Goal: Task Accomplishment & Management: Complete application form

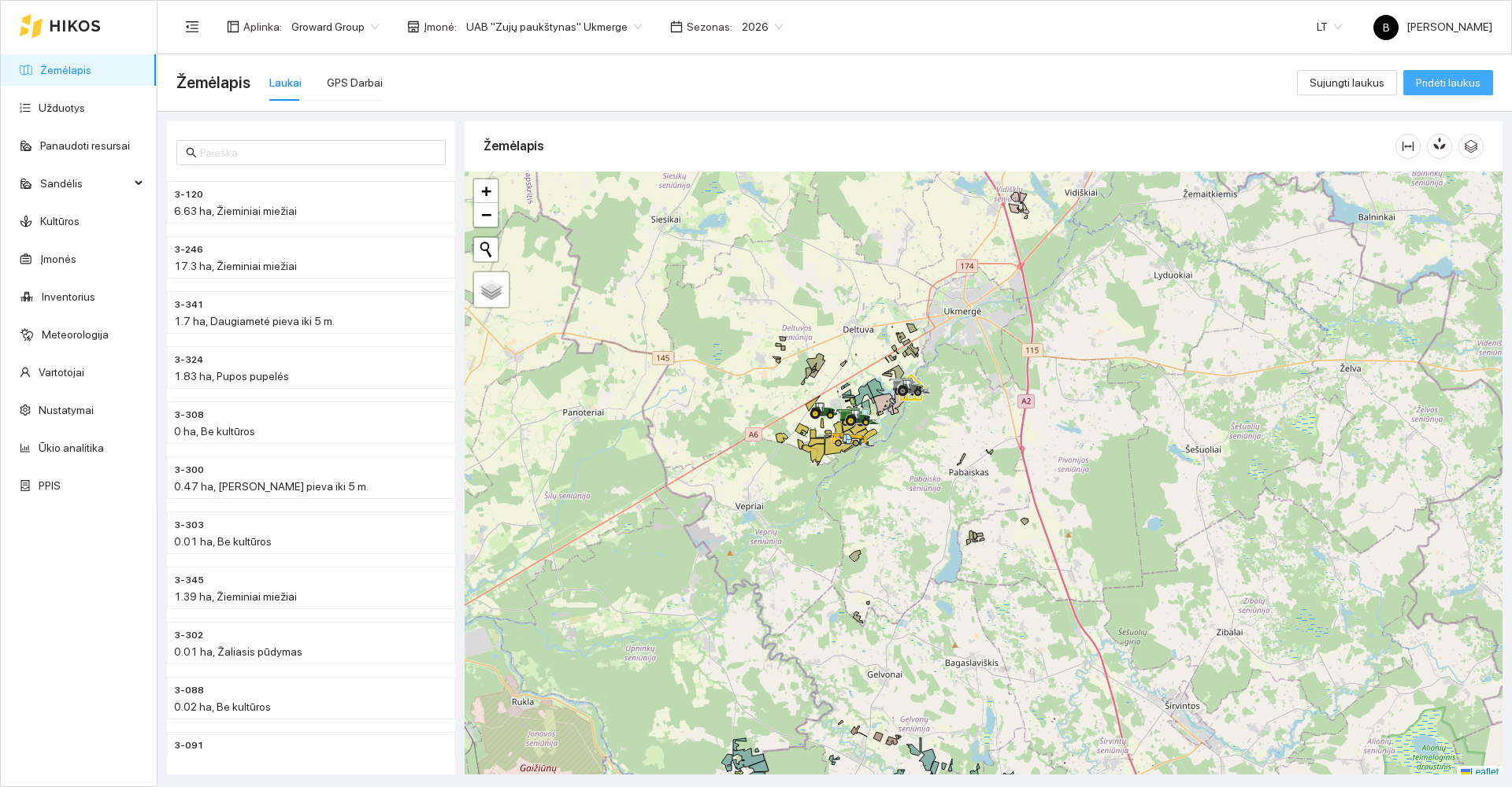
scroll to position [4, 0]
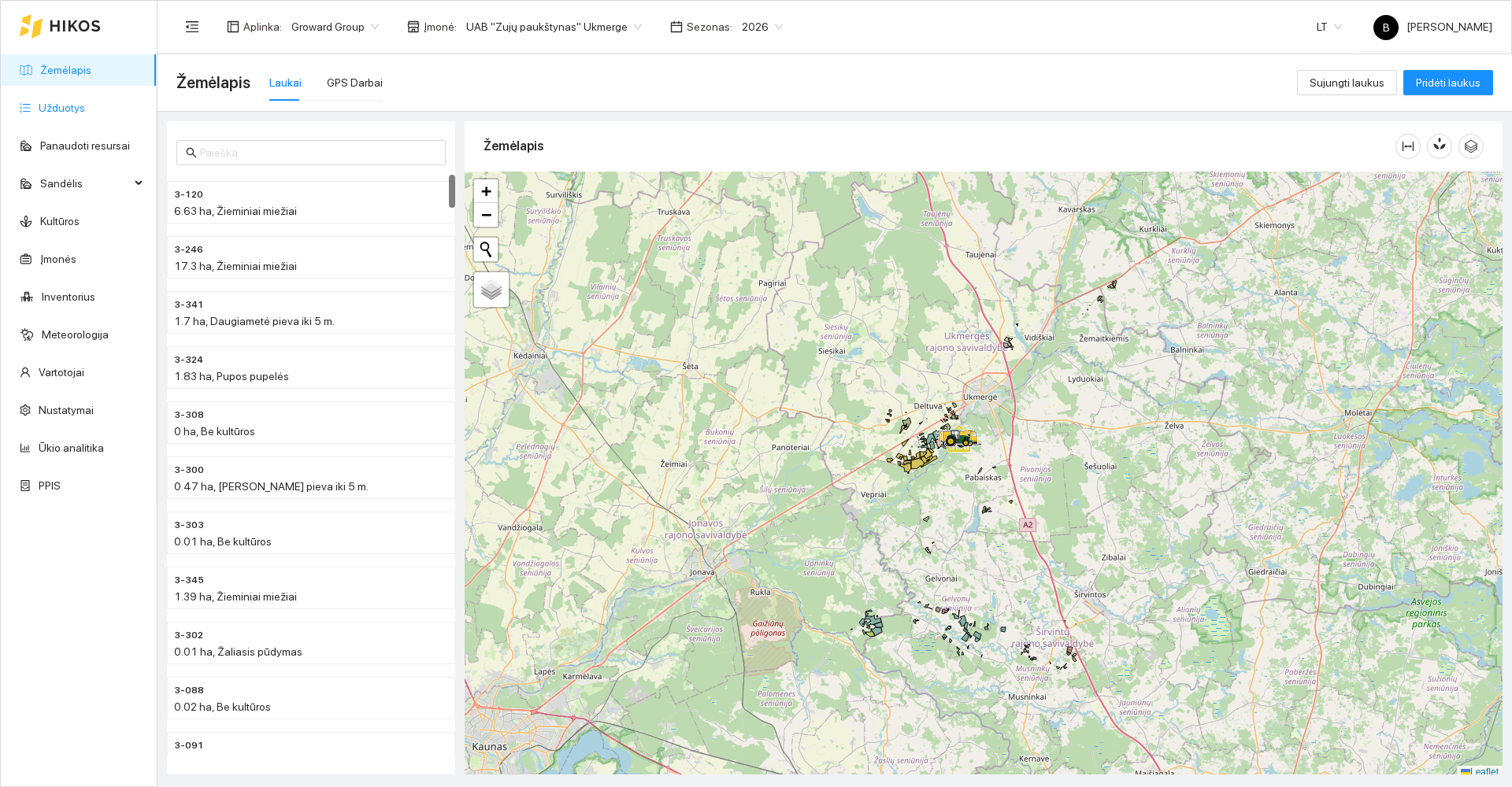
click at [62, 103] on link "Užduotys" at bounding box center [61, 108] width 46 height 12
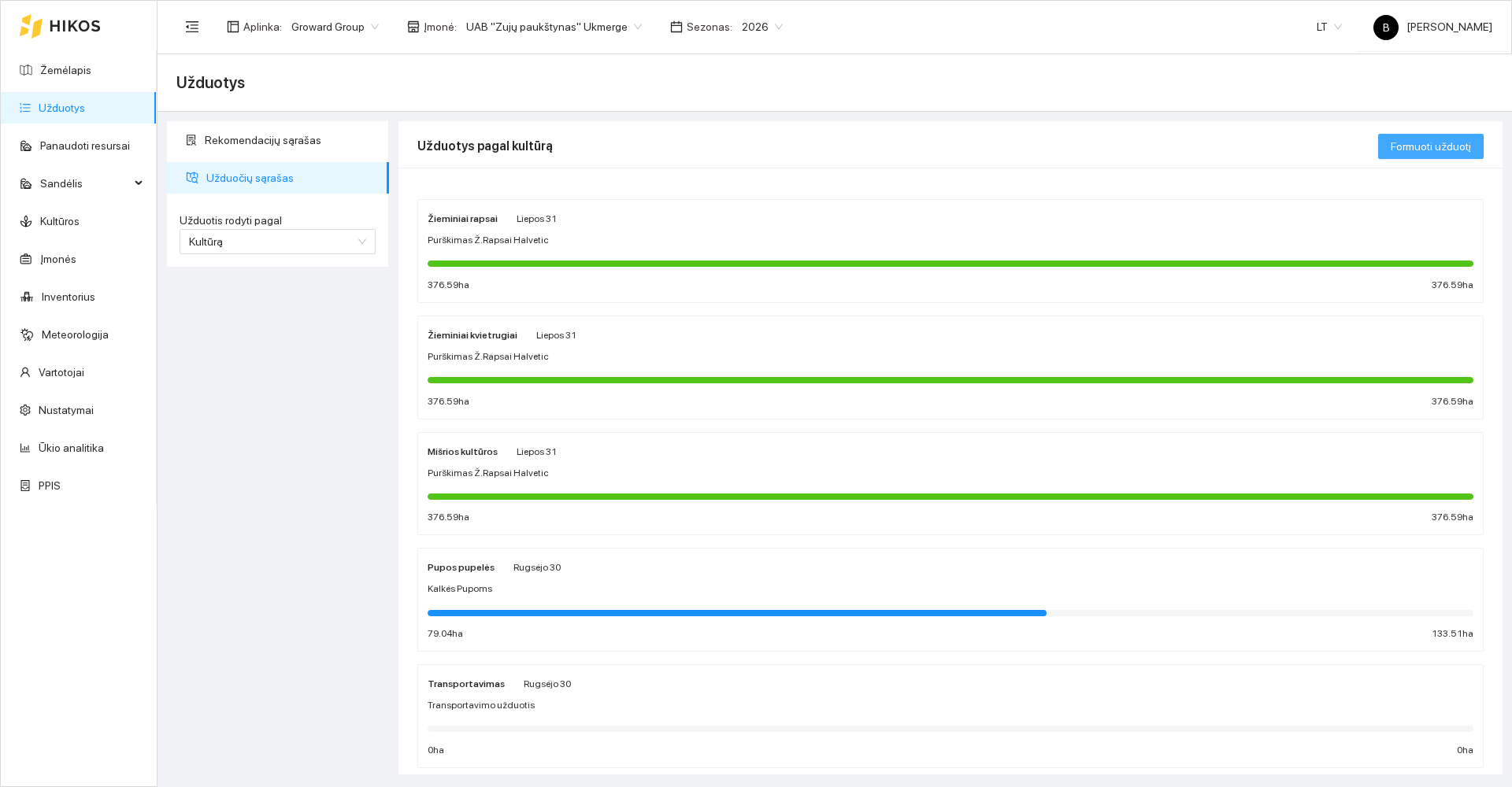
click at [1430, 149] on span "Formuoti užduotį" at bounding box center [1431, 146] width 81 height 17
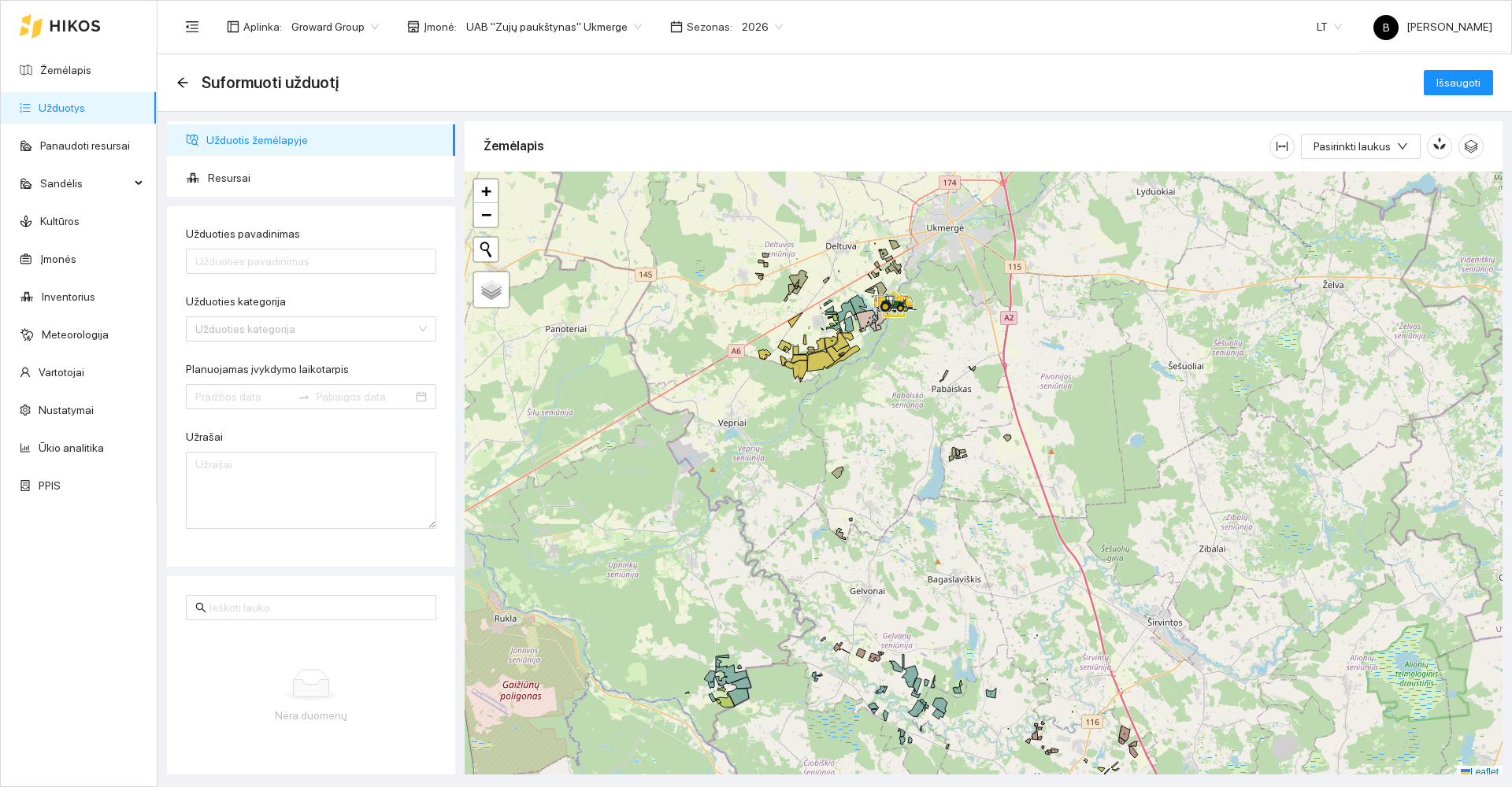
scroll to position [5, 0]
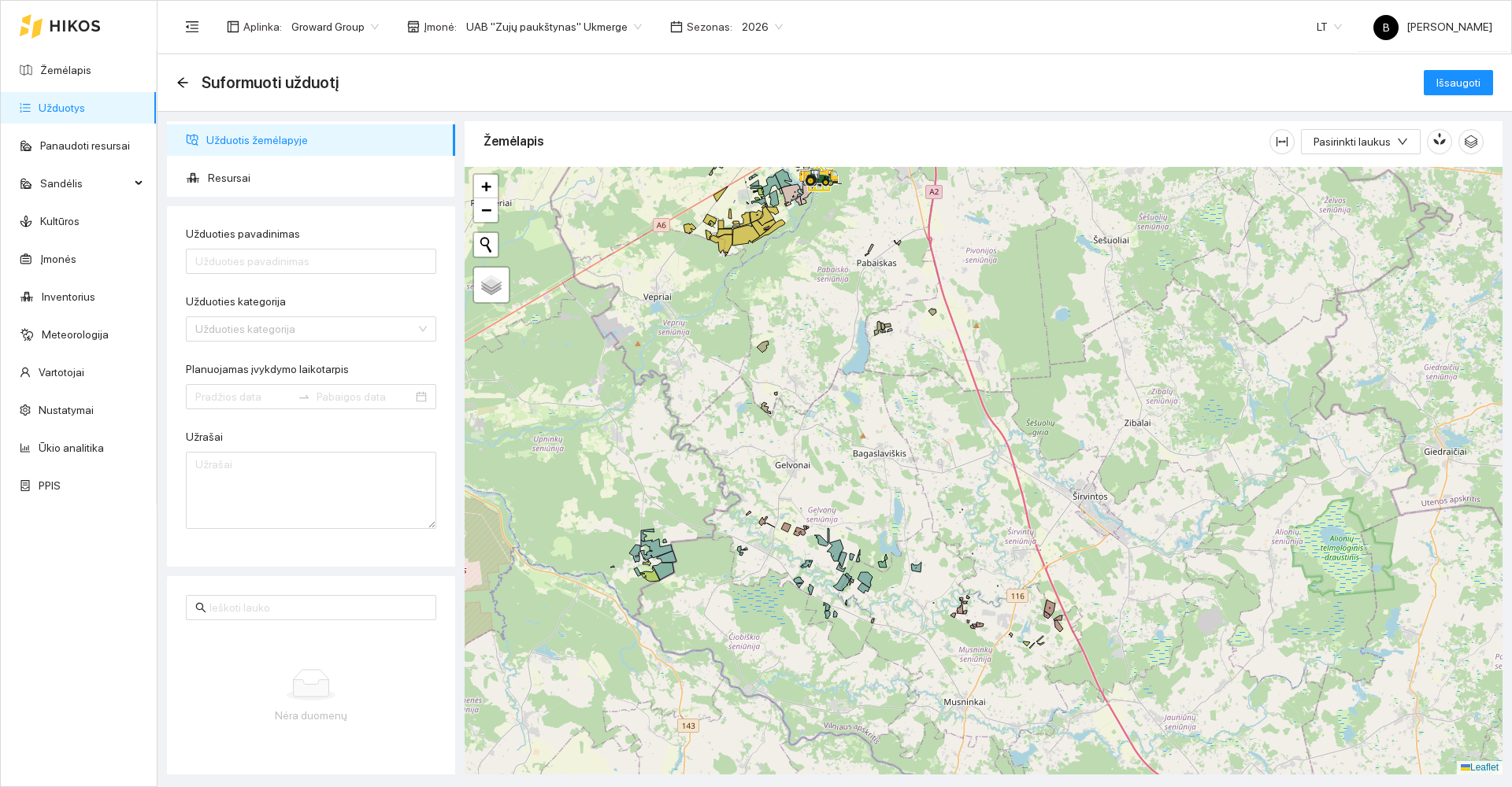
drag, startPoint x: 884, startPoint y: 543, endPoint x: 826, endPoint y: 430, distance: 127.0
click at [830, 433] on div at bounding box center [984, 471] width 1038 height 608
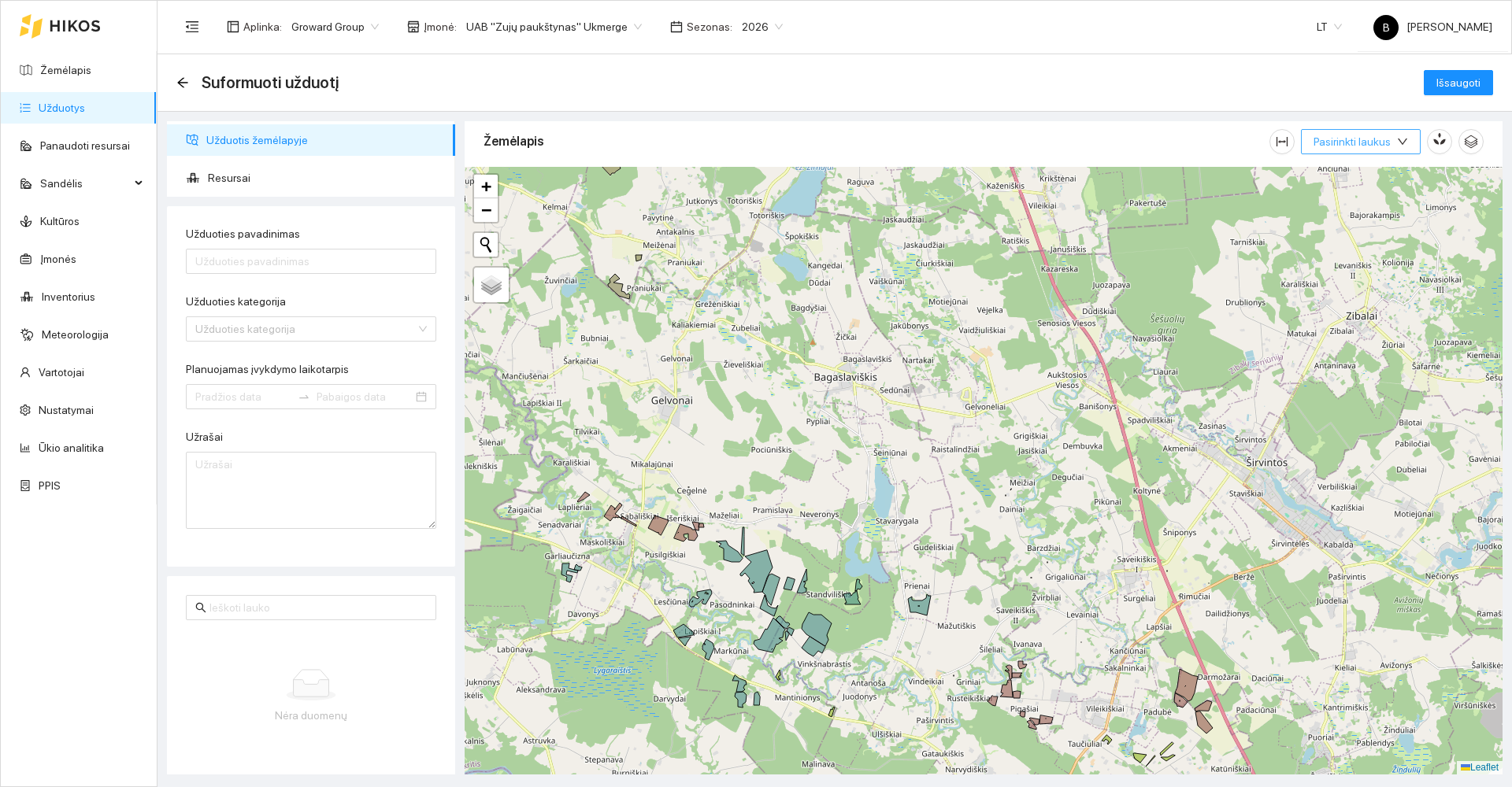
click at [1405, 139] on icon "down" at bounding box center [1403, 142] width 11 height 11
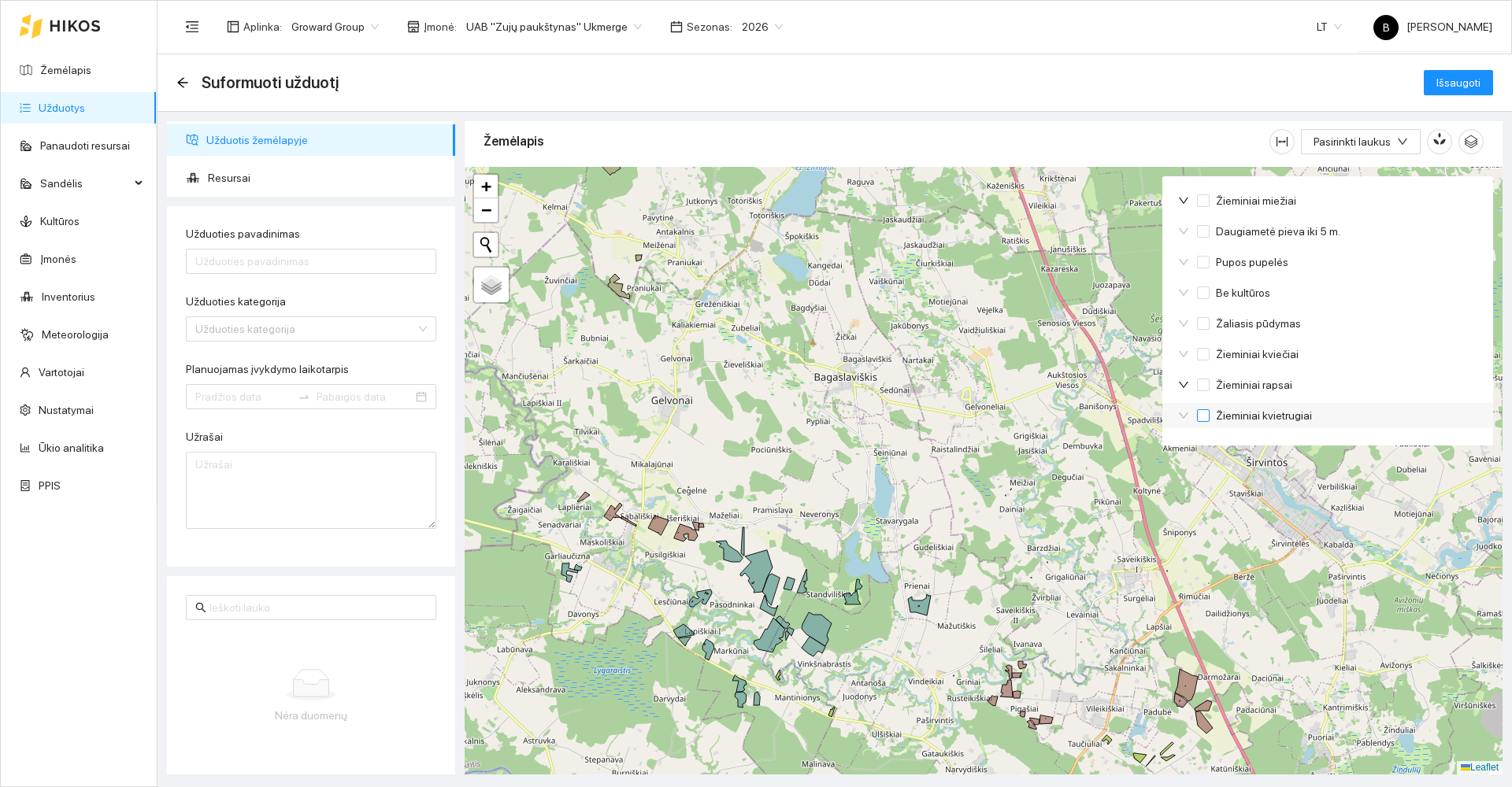
click at [1201, 415] on input "Žieminiai kvietrugiai" at bounding box center [1203, 415] width 12 height 12
checkbox input "true"
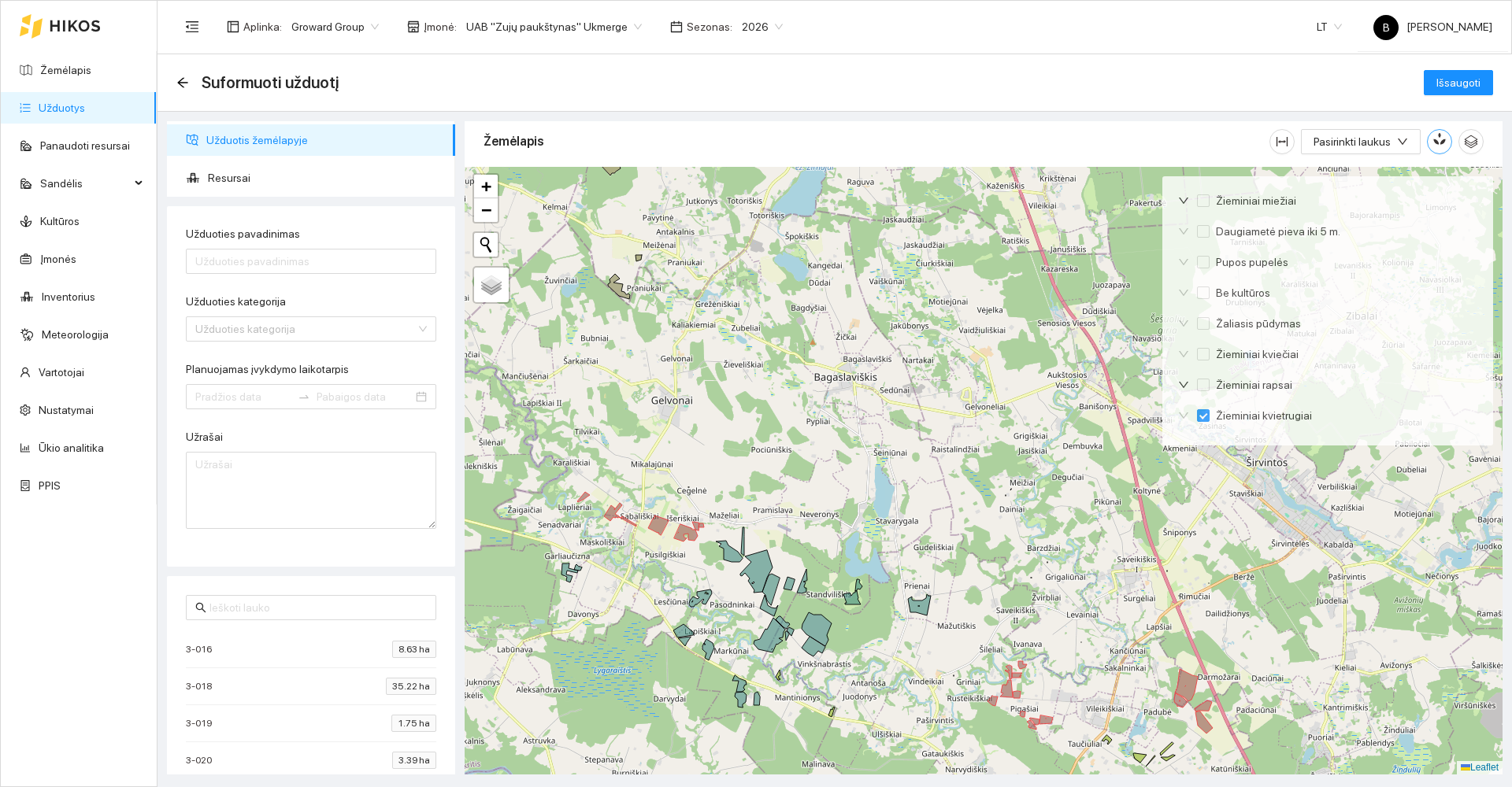
click at [1440, 139] on icon "button" at bounding box center [1439, 138] width 14 height 14
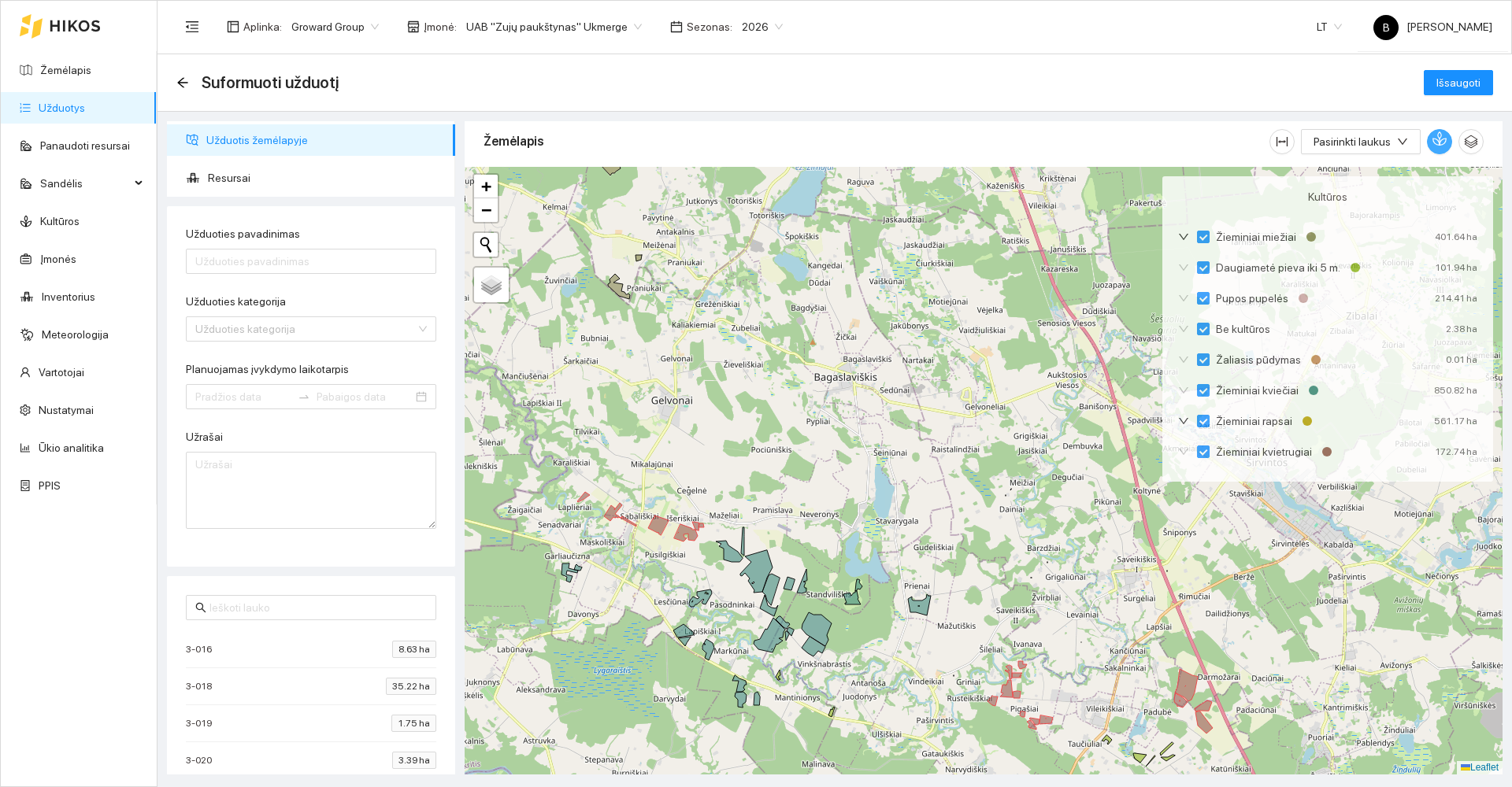
click at [1436, 143] on icon "button" at bounding box center [1439, 138] width 14 height 14
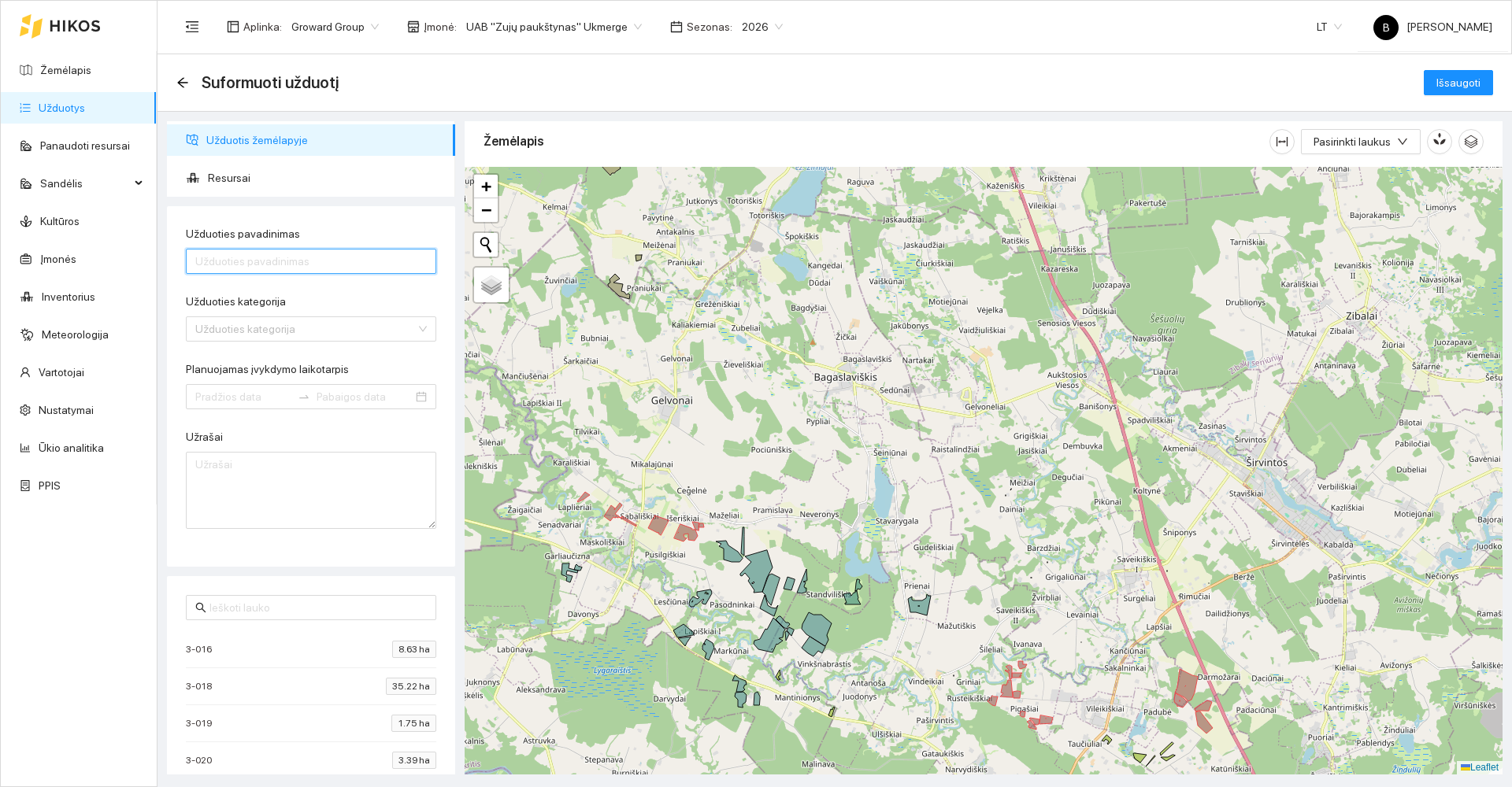
click at [325, 262] on input "Užduoties pavadinimas" at bounding box center [311, 261] width 250 height 25
click at [1347, 143] on span "Pasirinkti laukus" at bounding box center [1352, 141] width 77 height 17
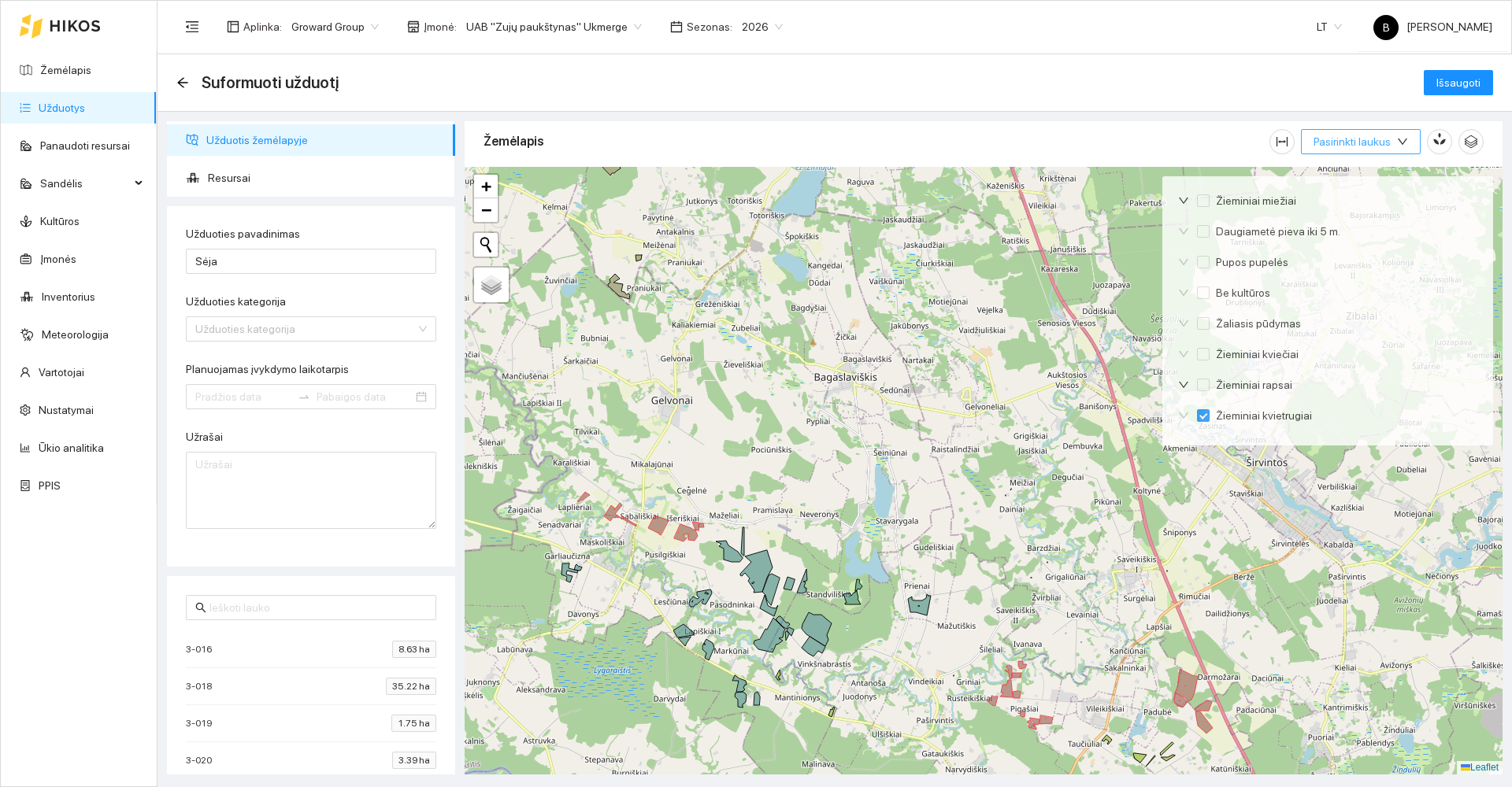
click at [1347, 143] on span "Pasirinkti laukus" at bounding box center [1352, 141] width 77 height 17
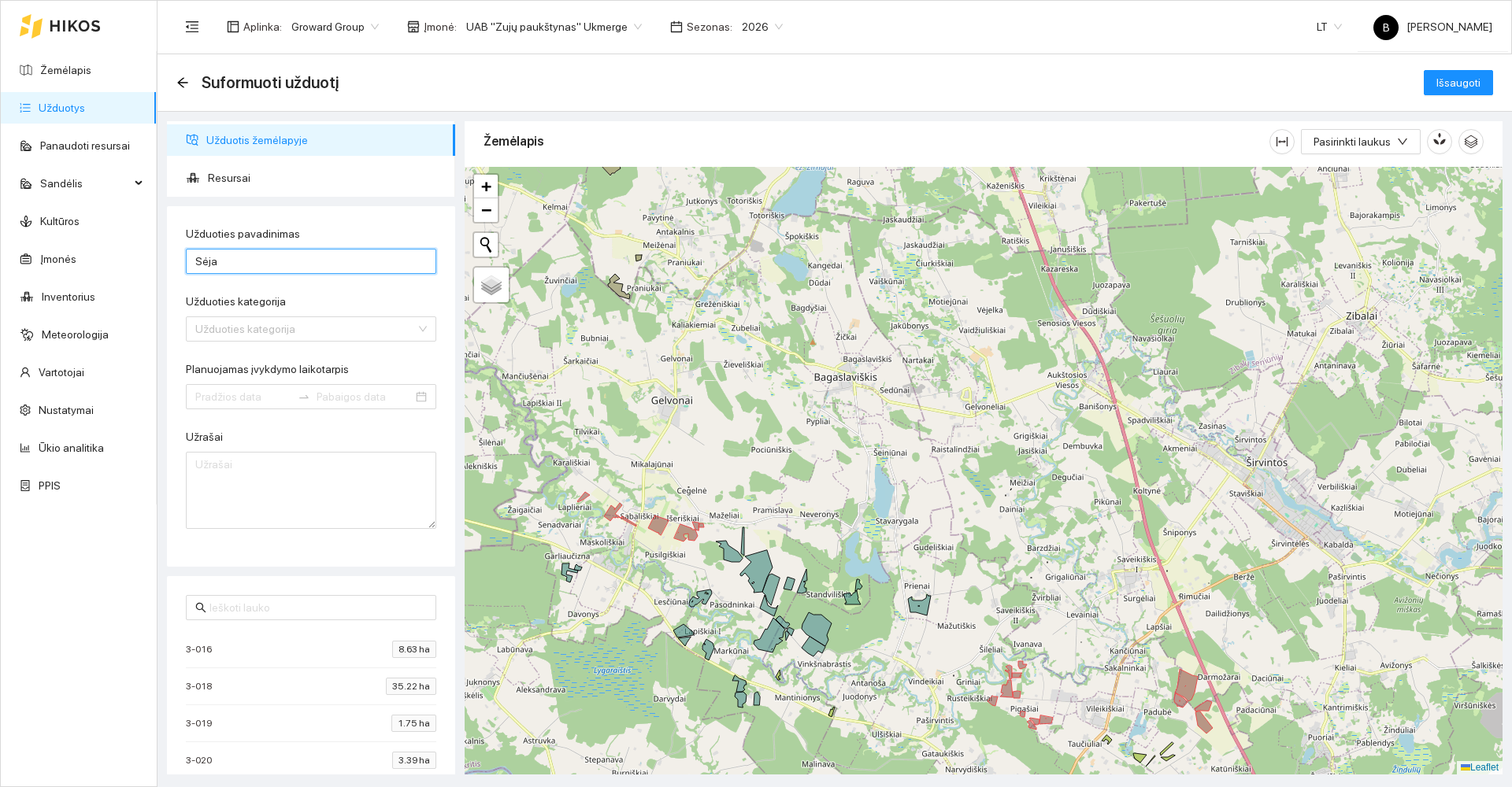
click at [241, 261] on input "Sėja" at bounding box center [311, 261] width 250 height 25
type input "Sėja Ž.Kvietrugiai UKM"
click at [389, 299] on div "Užduoties kategorija" at bounding box center [311, 304] width 250 height 24
click at [403, 328] on input "Užduoties kategorija" at bounding box center [306, 328] width 221 height 24
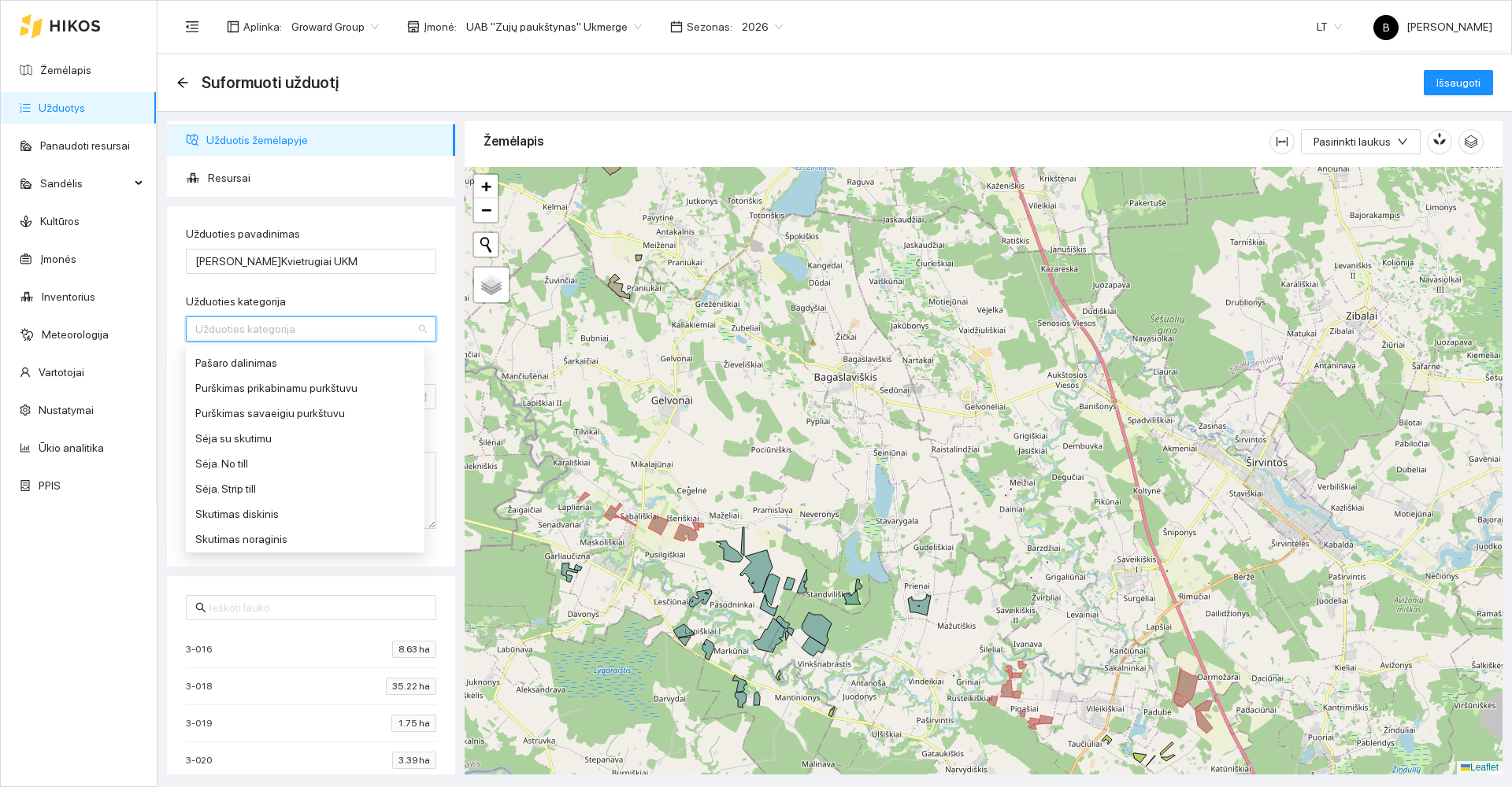
scroll to position [630, 0]
click at [240, 464] on div "Sėja. Strip till" at bounding box center [306, 461] width 220 height 17
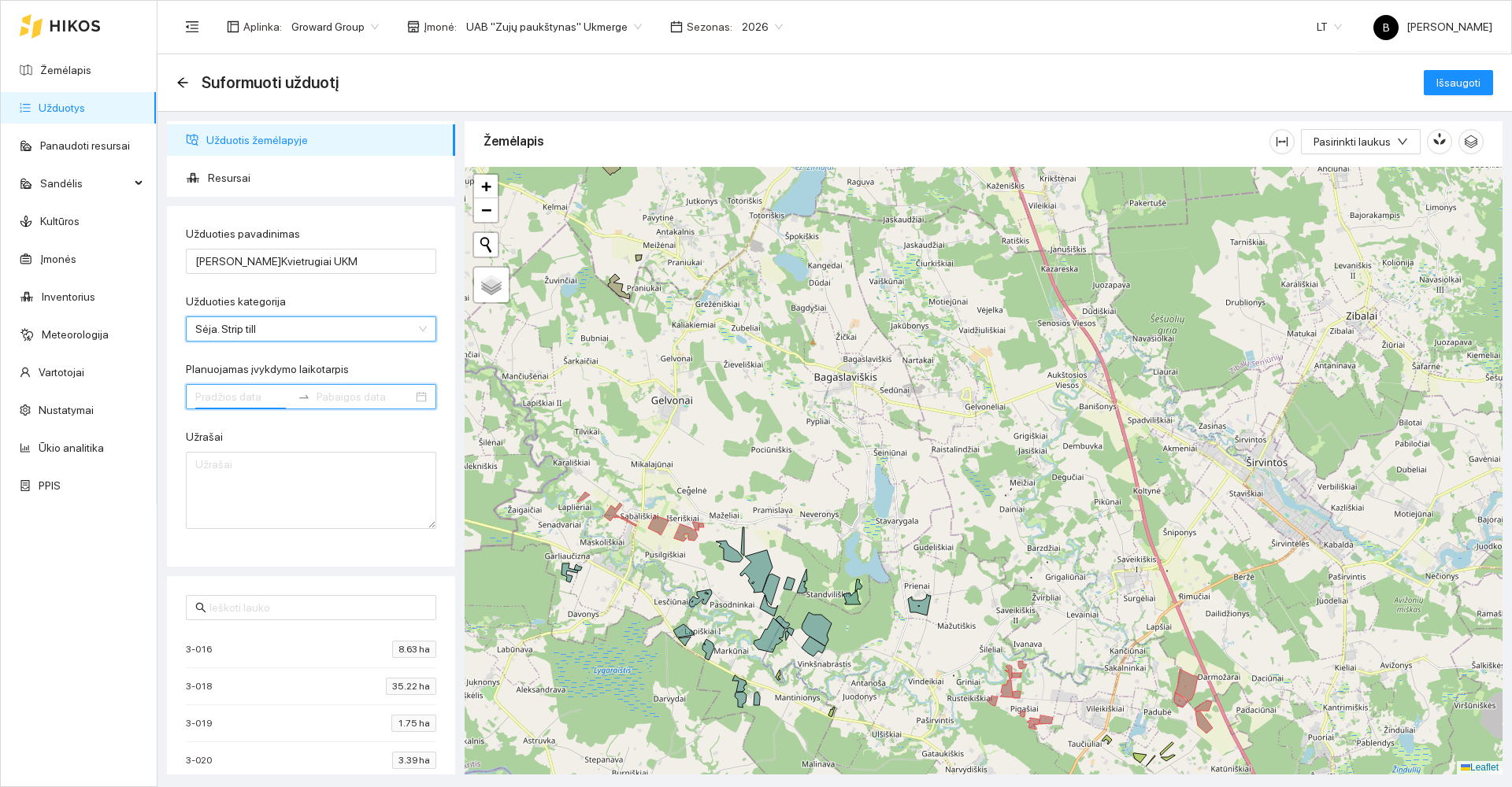
click at [249, 402] on input "Planuojamas įvykdymo laikotarpis" at bounding box center [244, 396] width 96 height 17
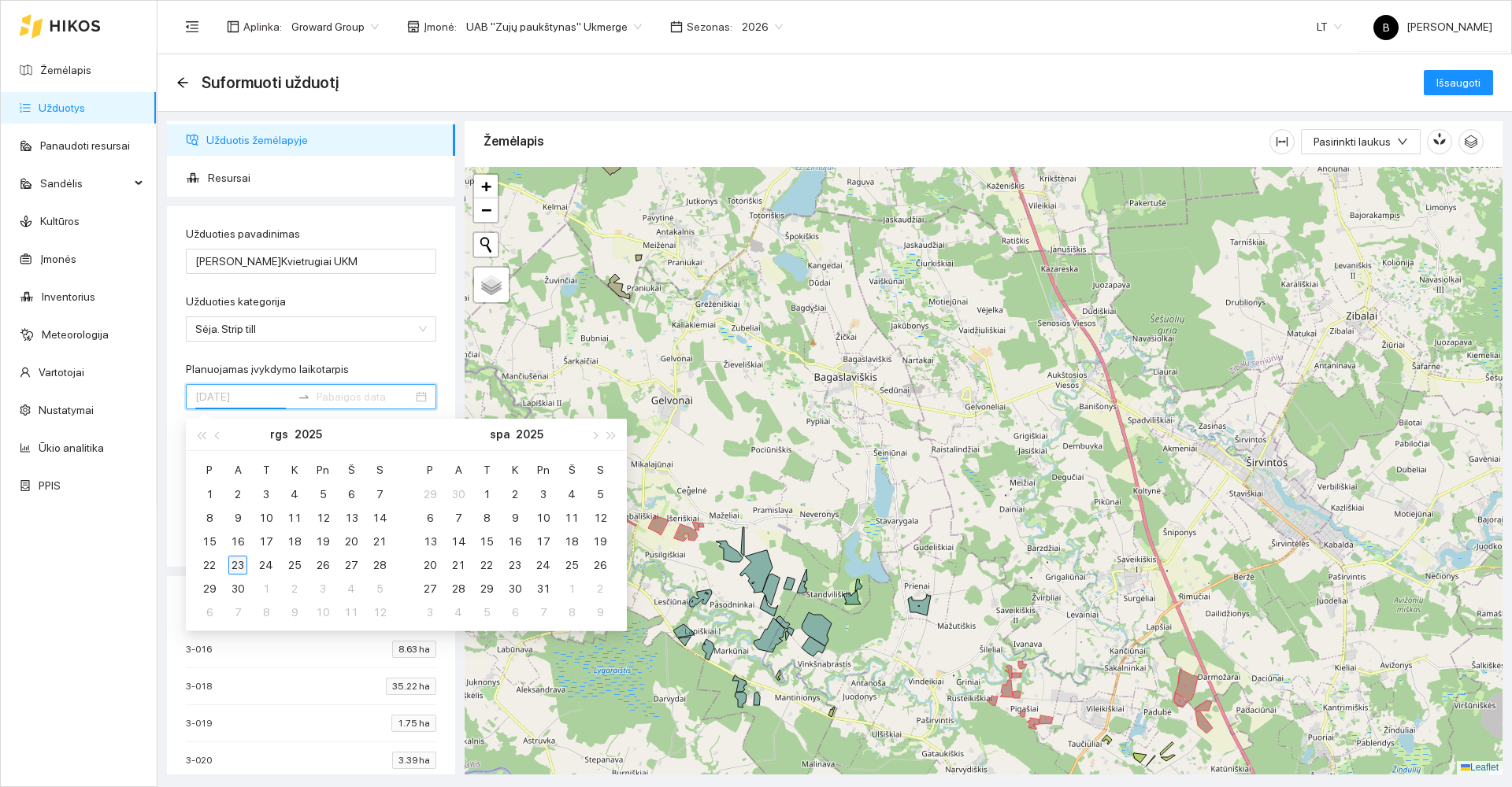
type input "2025-09-23"
click at [242, 561] on div "23" at bounding box center [237, 565] width 19 height 19
type input "2025-09-24"
click at [267, 567] on div "24" at bounding box center [266, 565] width 19 height 19
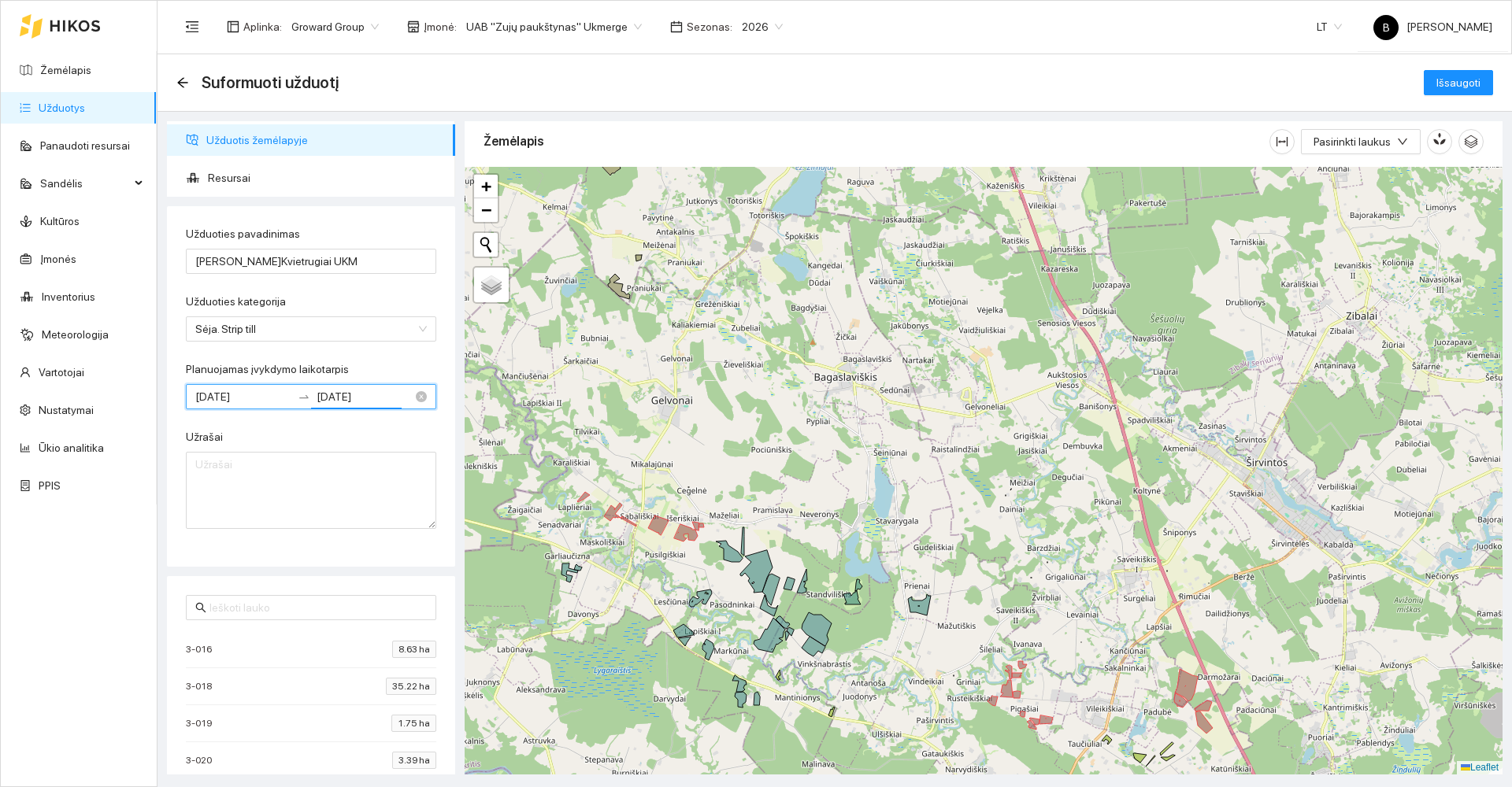
click at [246, 394] on input "2025-09-23" at bounding box center [244, 396] width 96 height 17
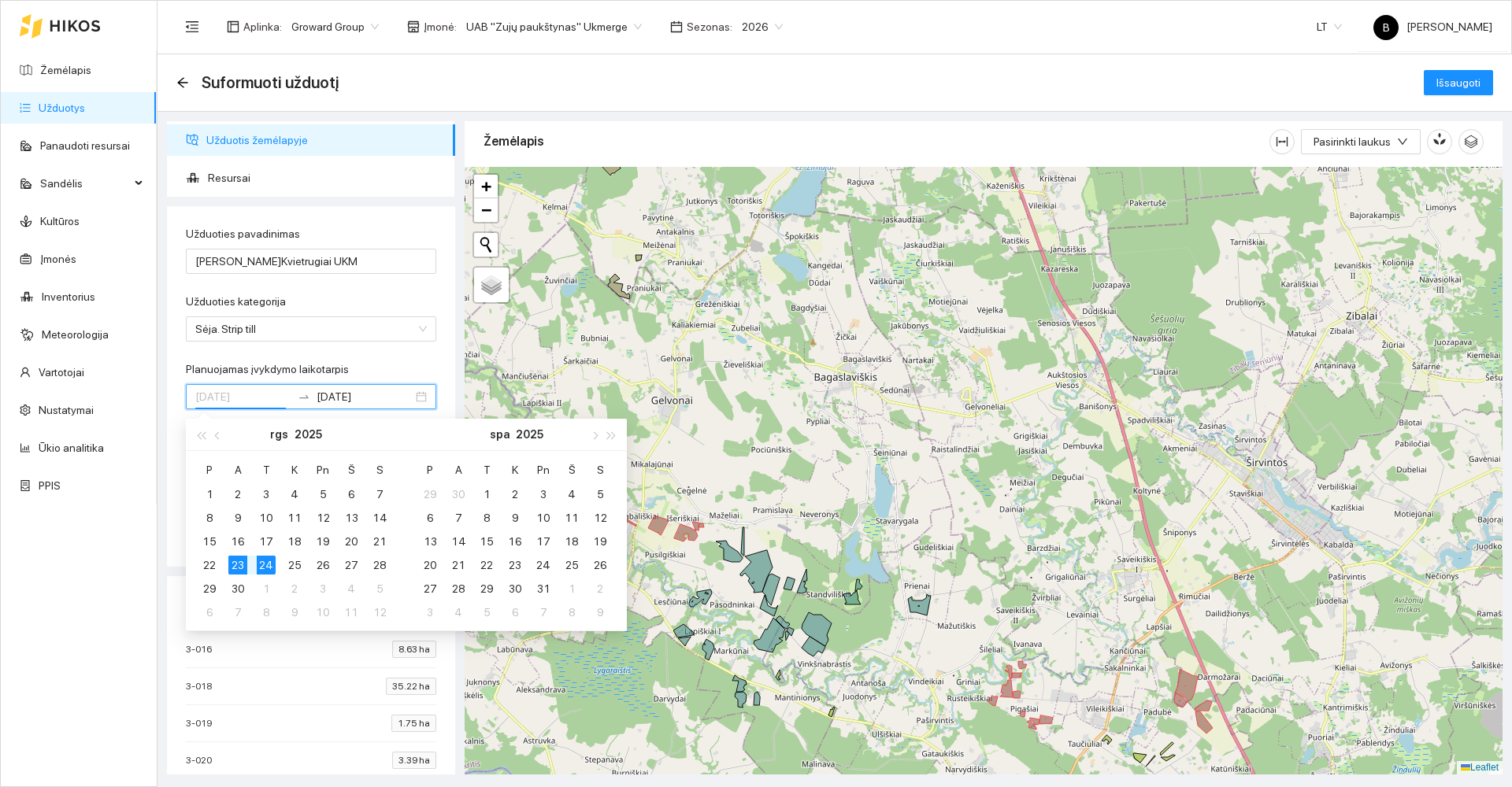
type input "2025-09-23"
click at [238, 561] on div "23" at bounding box center [237, 565] width 19 height 19
type input "2025-09-25"
click at [293, 566] on div "25" at bounding box center [294, 565] width 19 height 19
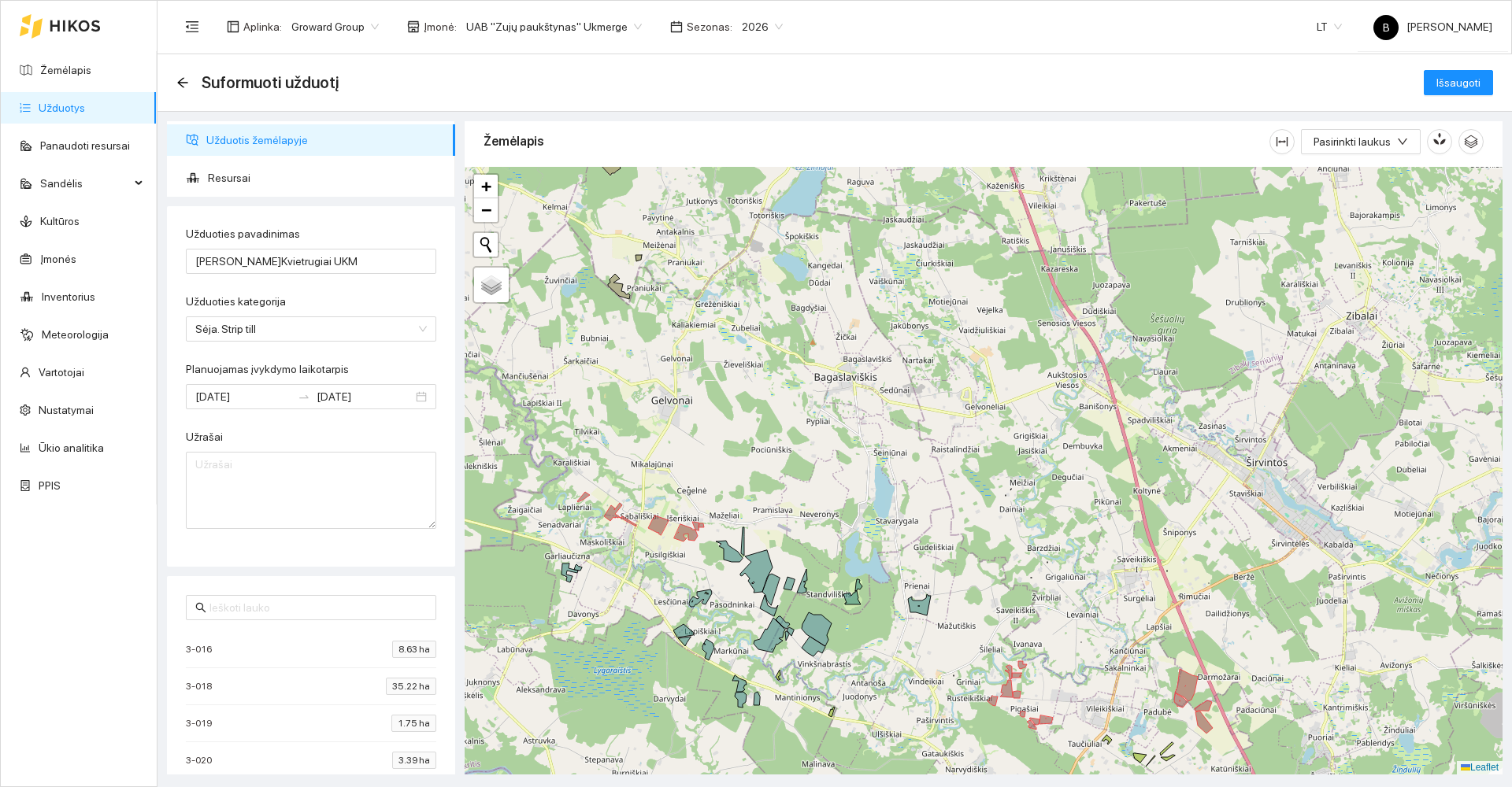
click at [289, 437] on div "Užrašai" at bounding box center [311, 440] width 250 height 24
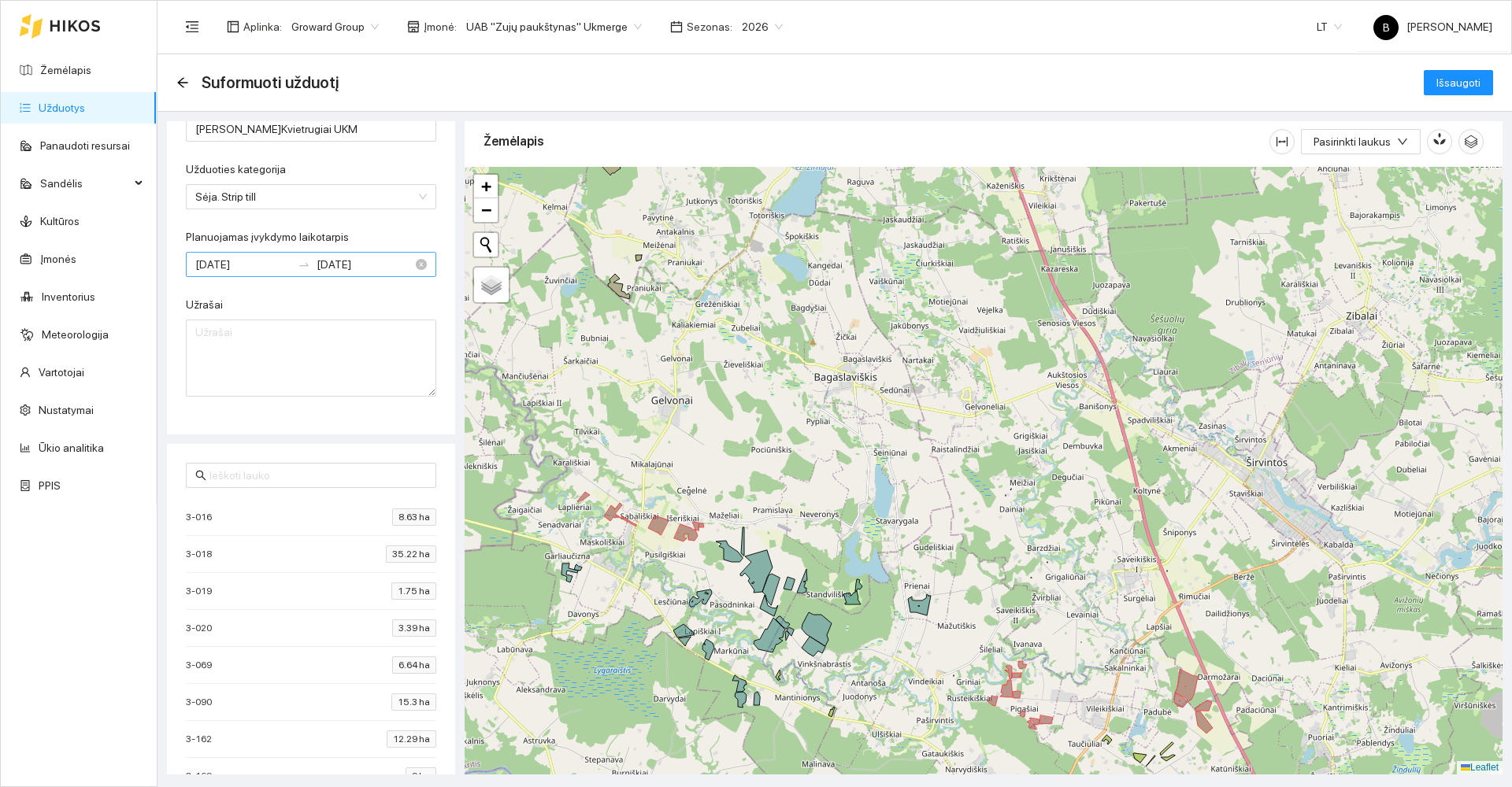
scroll to position [0, 0]
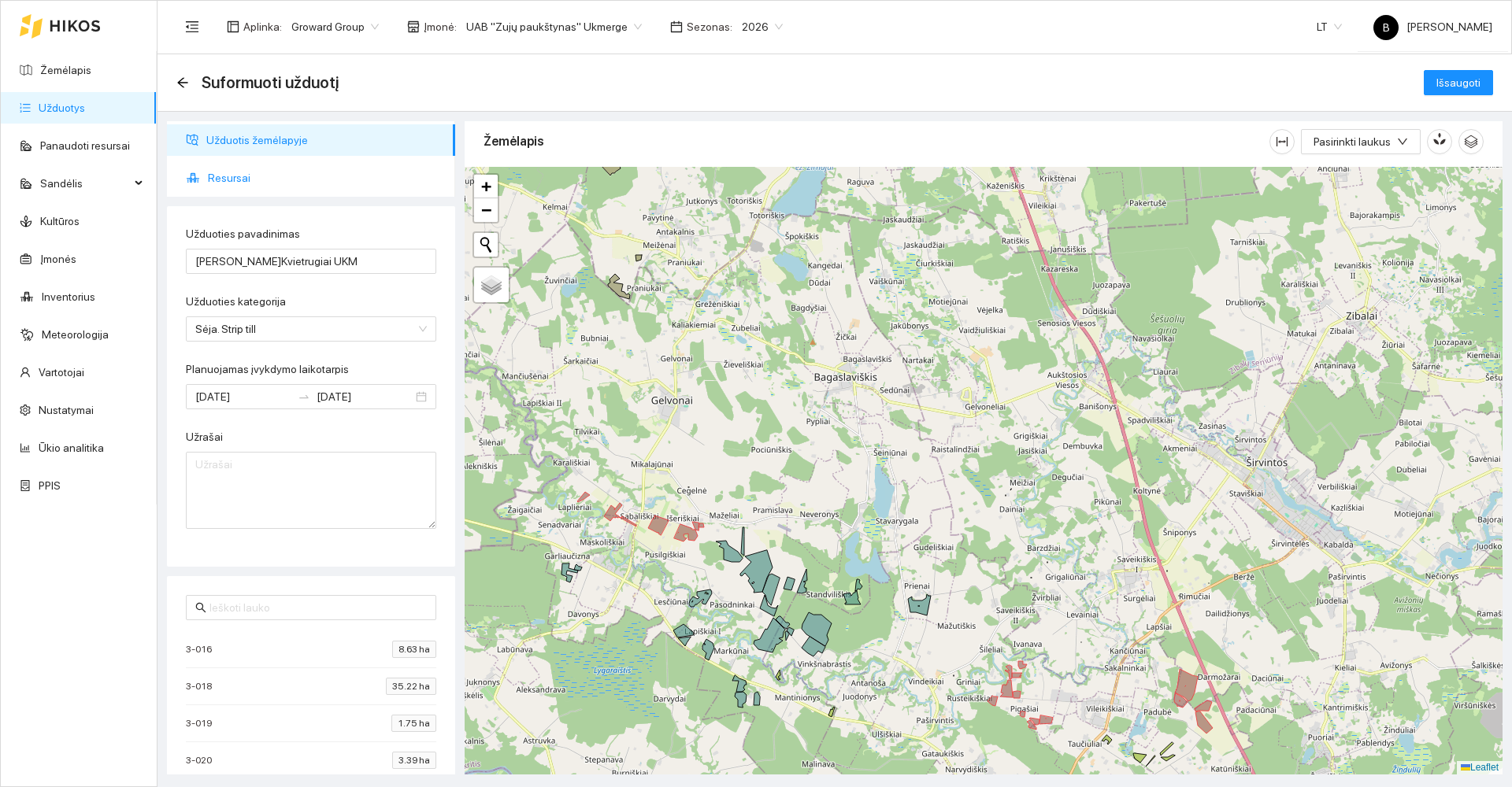
click at [230, 175] on span "Resursai" at bounding box center [325, 178] width 235 height 32
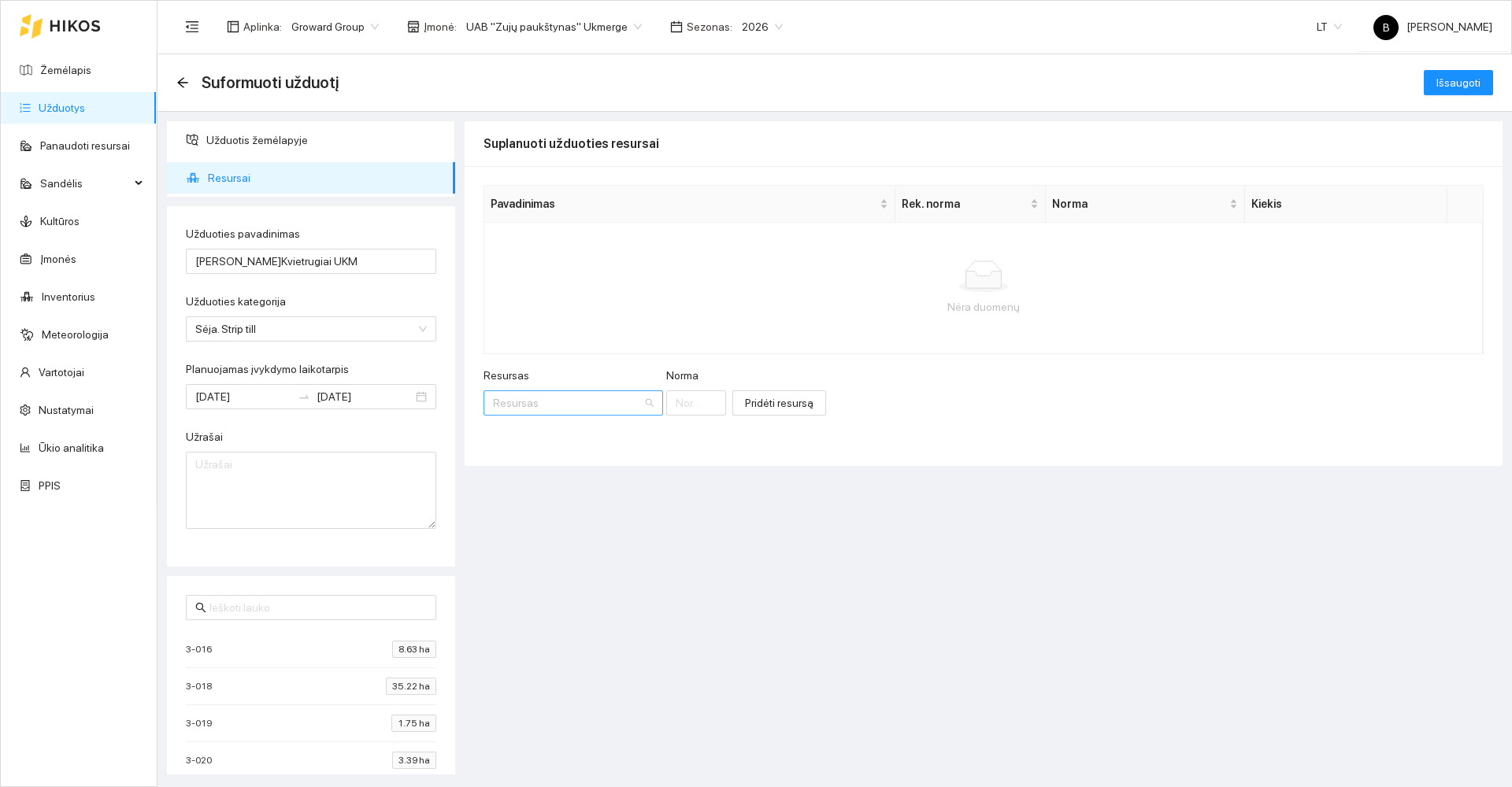
click at [544, 404] on input "Resursas" at bounding box center [568, 402] width 150 height 24
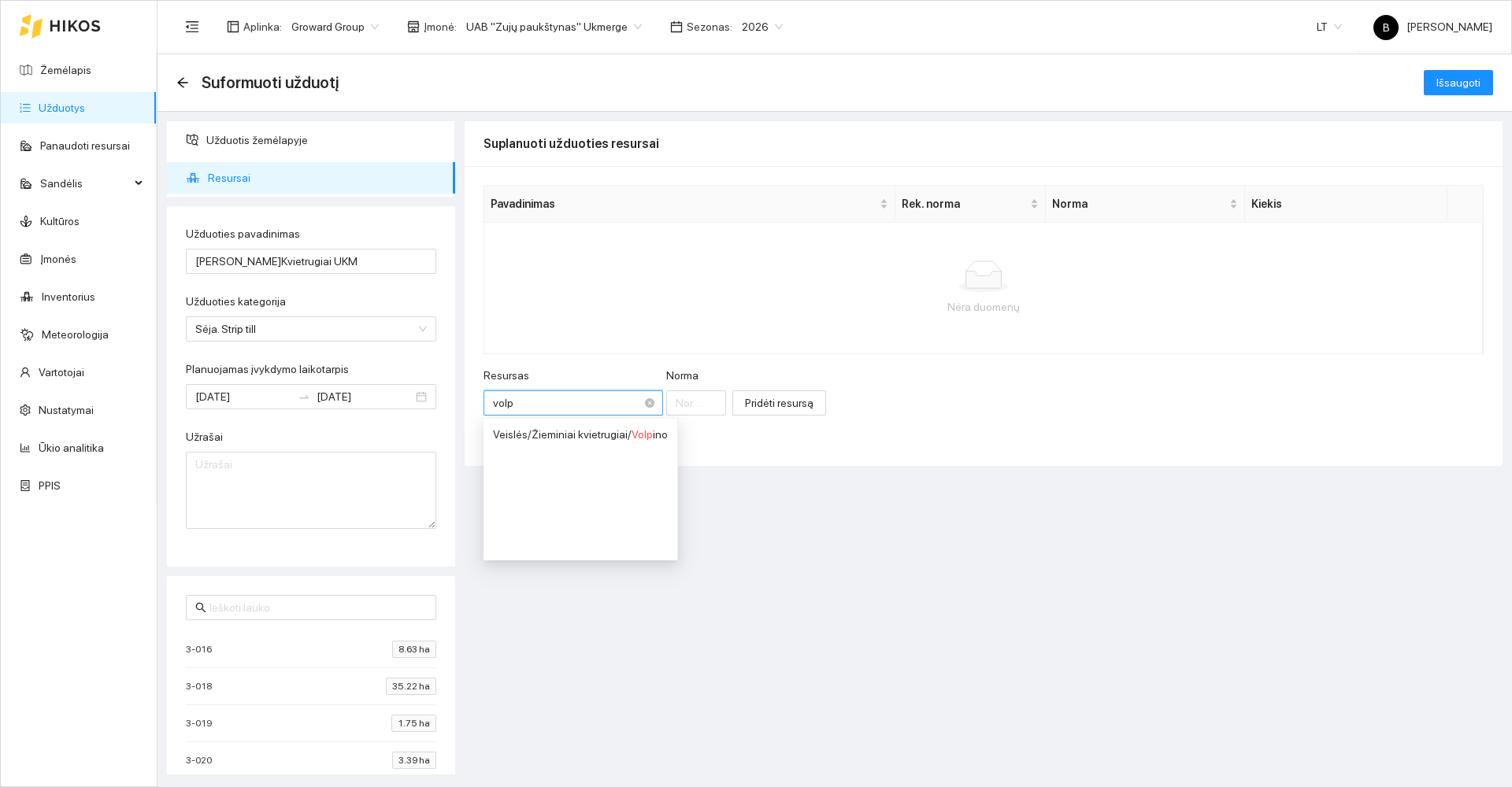
type input "volpi"
click at [599, 433] on div "Veislės / Žieminiai kvietrugiai / Volpi no" at bounding box center [611, 434] width 237 height 17
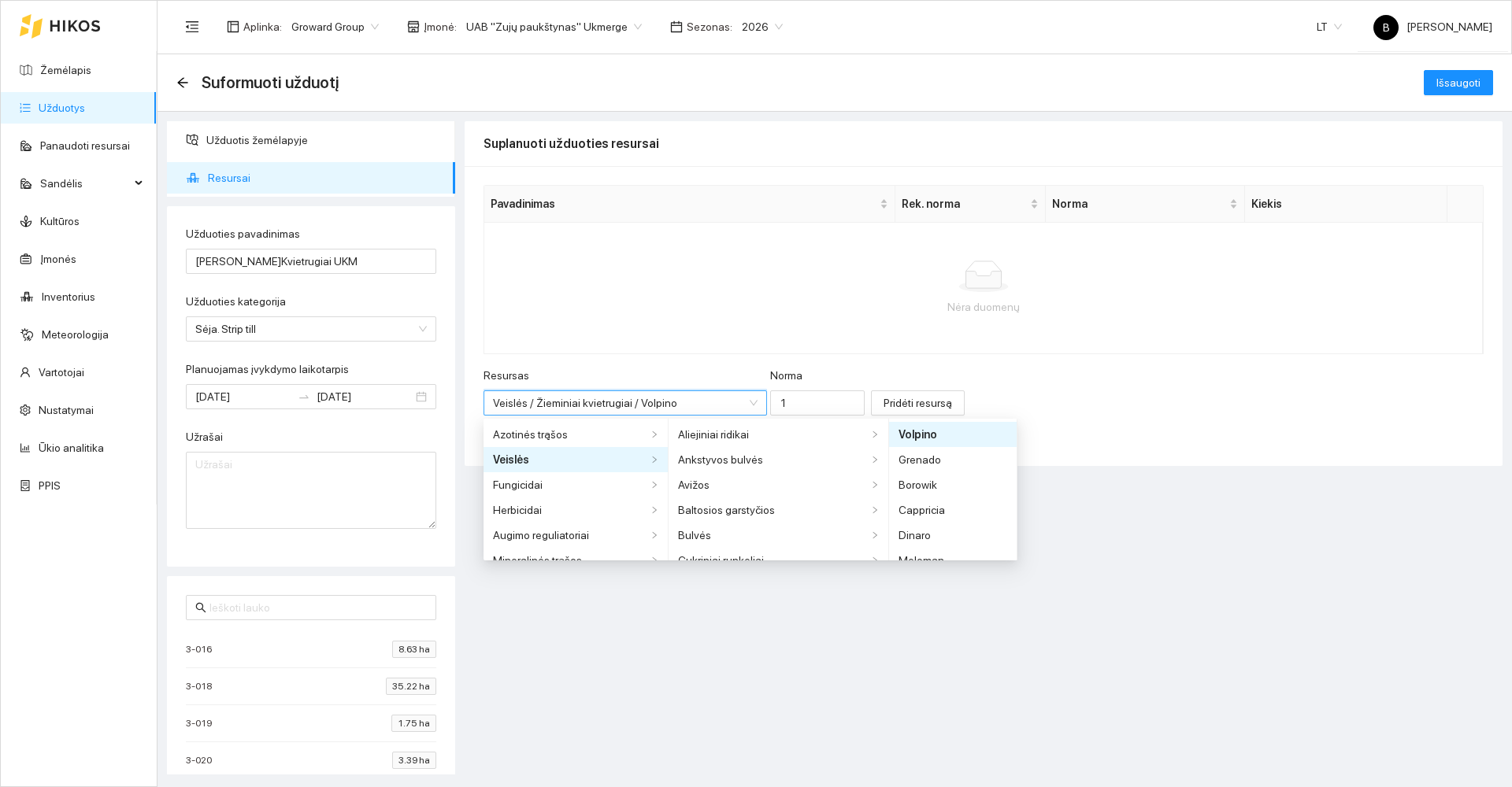
scroll to position [618, 0]
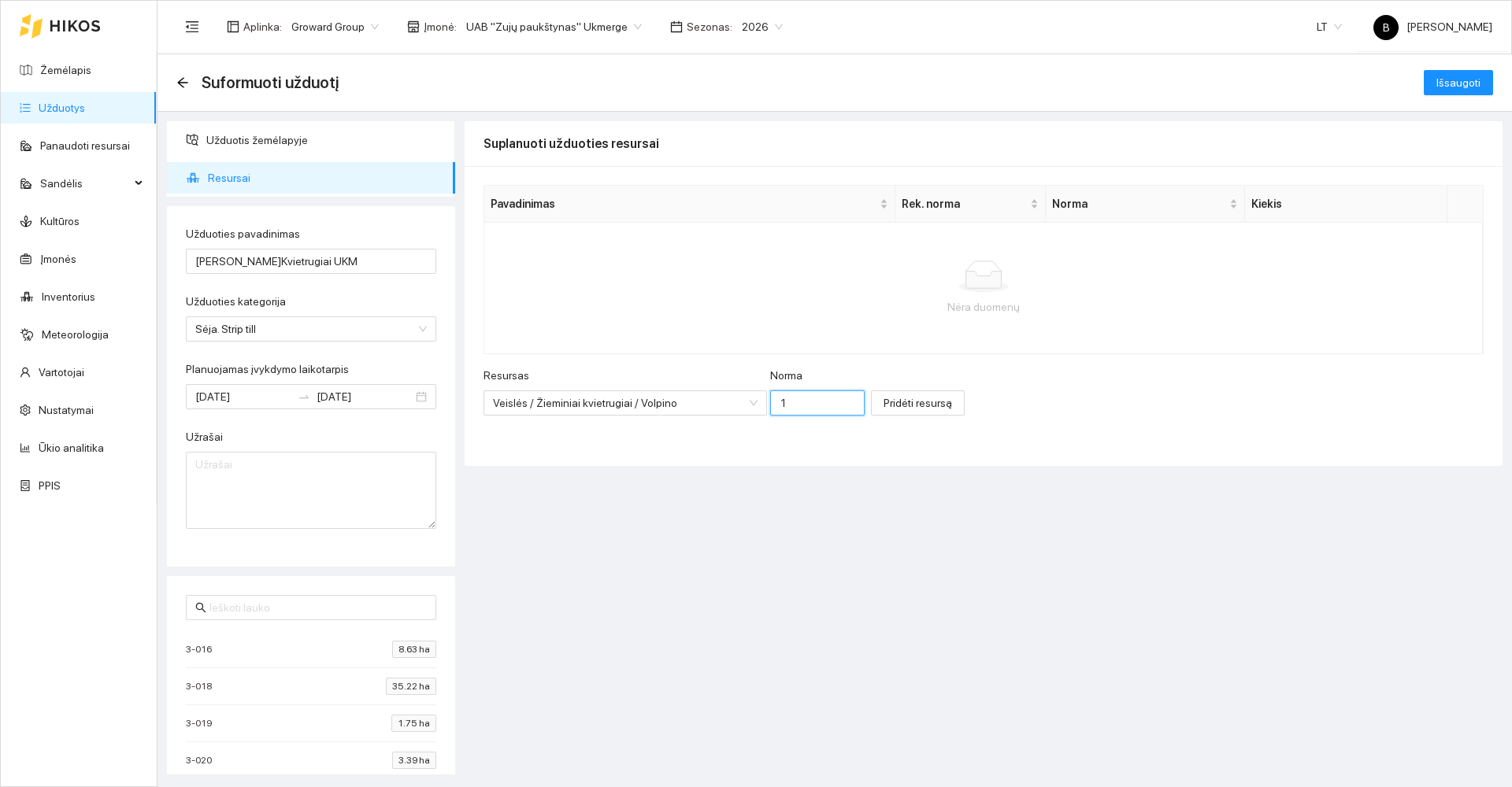
click at [777, 402] on input "1" at bounding box center [818, 402] width 95 height 25
type input "180"
click at [891, 406] on span "Pridėti resursą" at bounding box center [918, 402] width 68 height 17
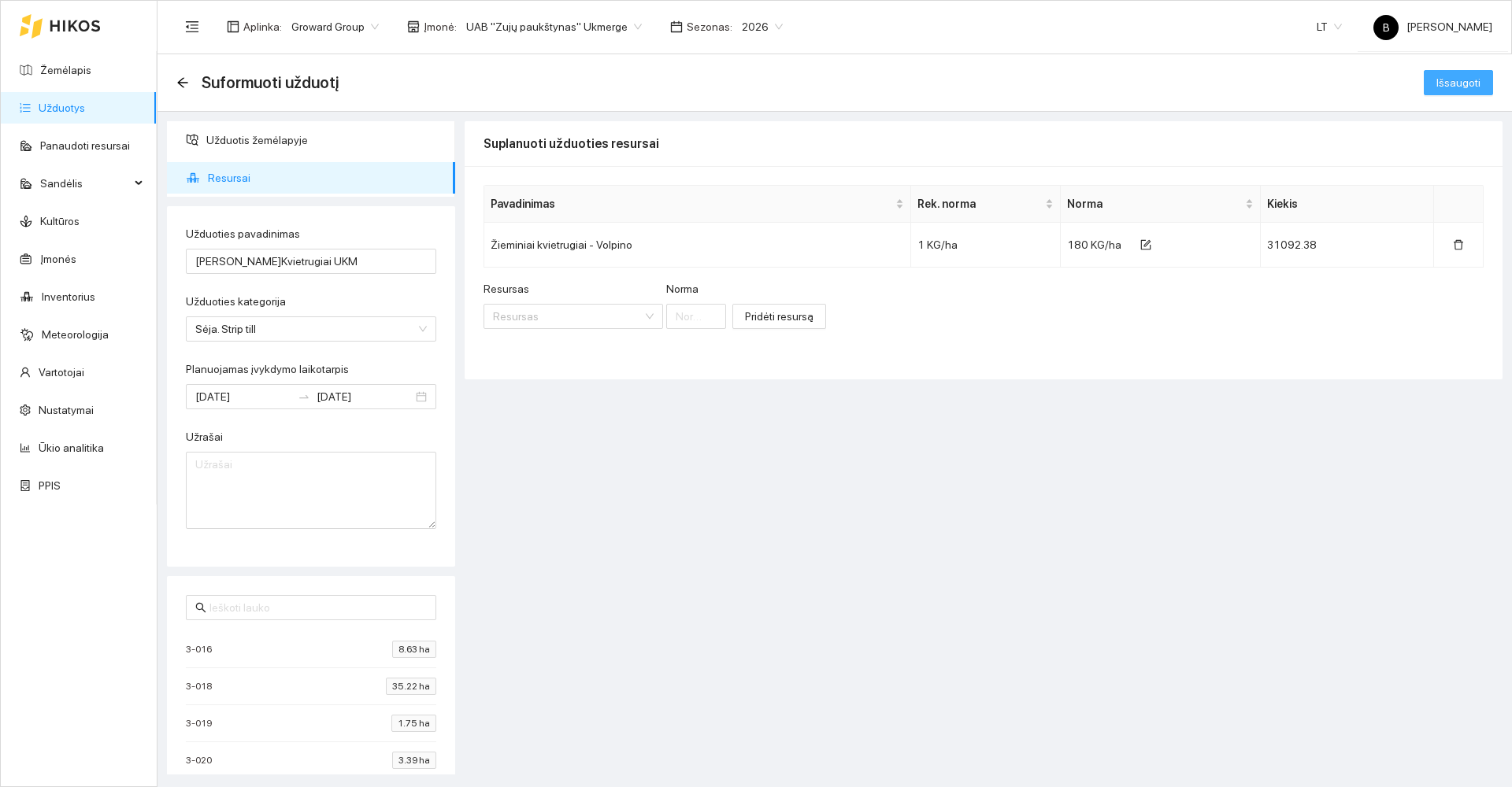
click at [1448, 86] on span "Išsaugoti" at bounding box center [1459, 82] width 44 height 17
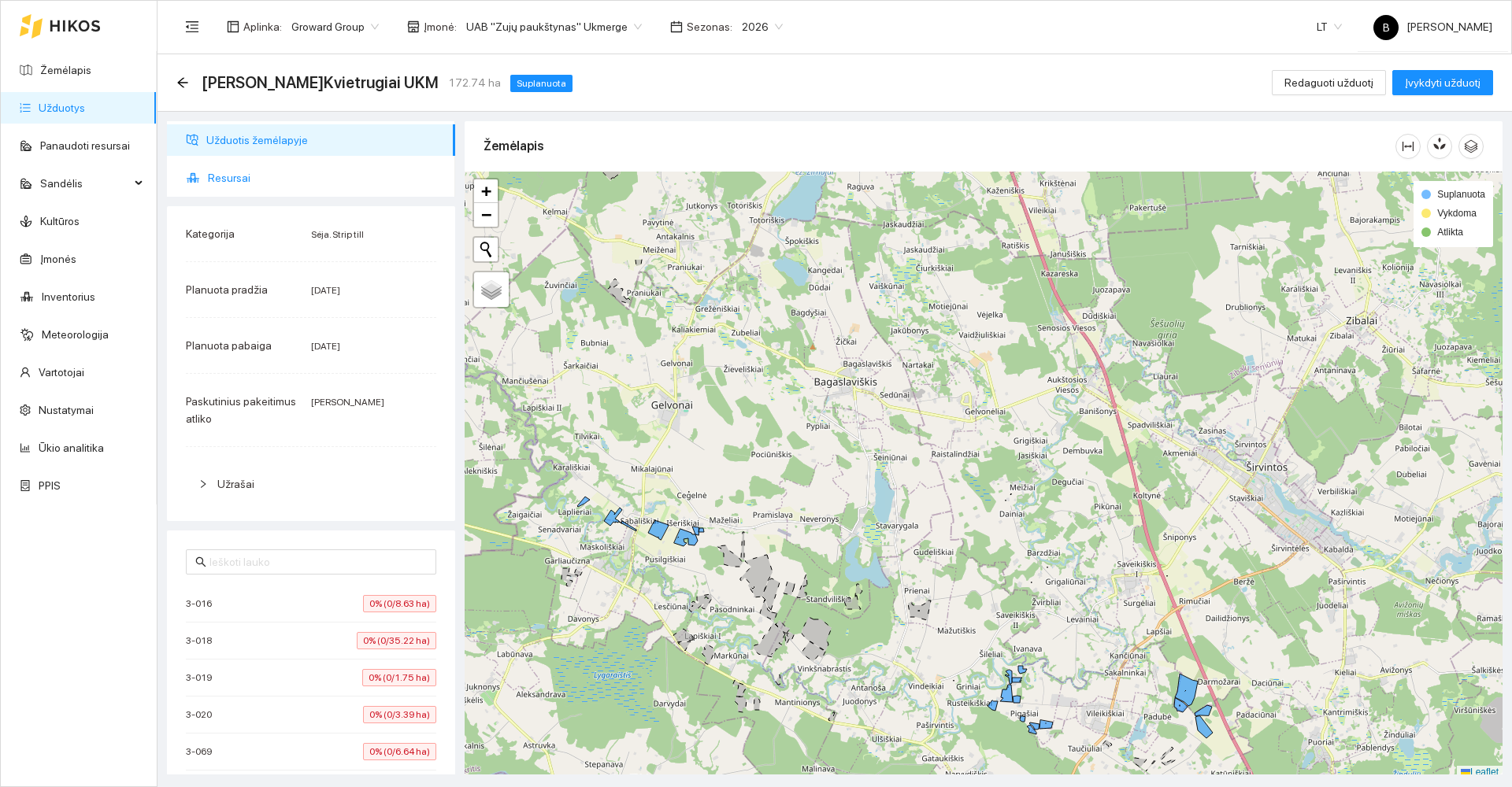
click at [227, 177] on span "Resursai" at bounding box center [325, 178] width 235 height 32
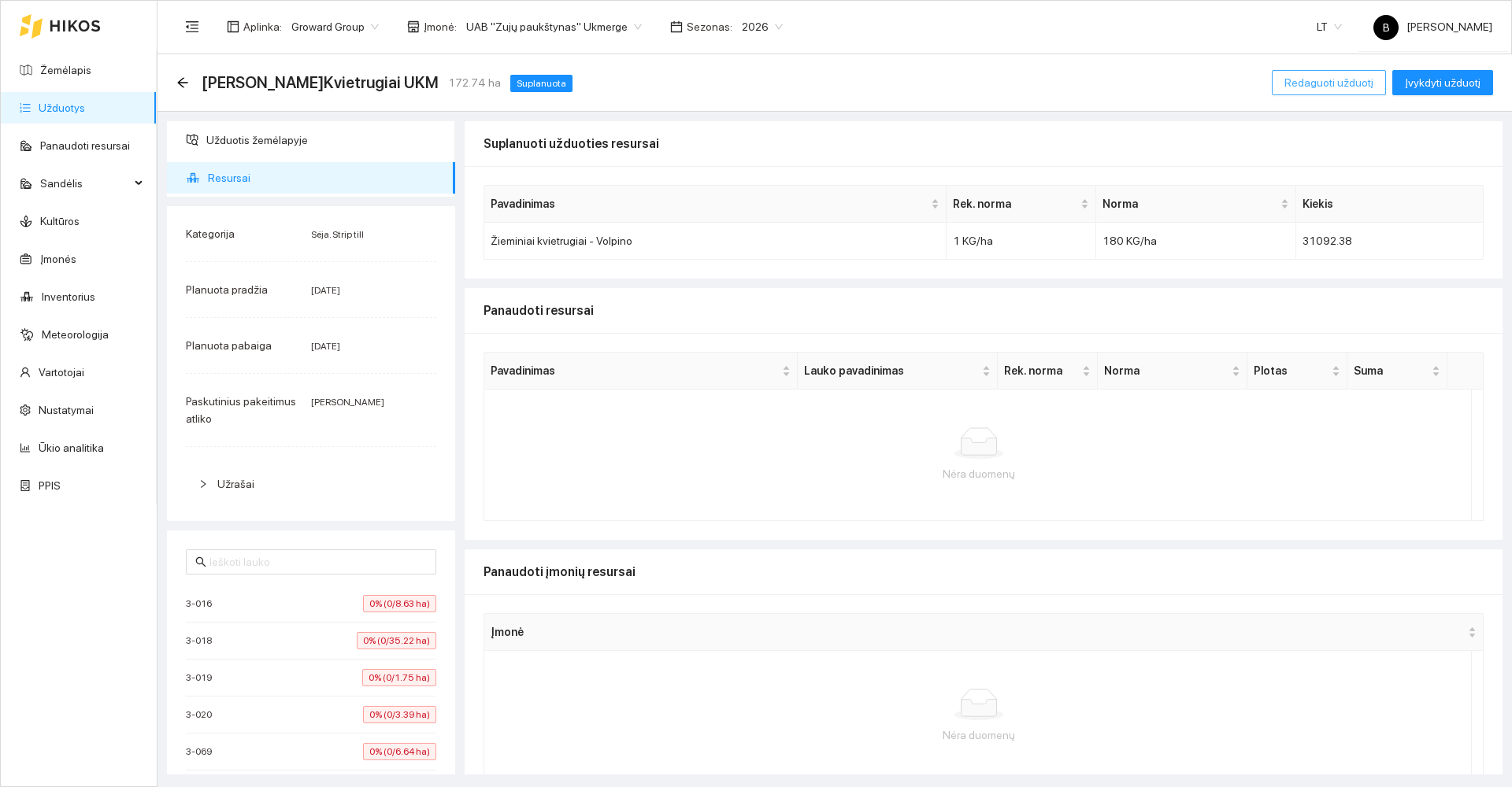
click at [1329, 81] on span "Redaguoti užduotį" at bounding box center [1329, 82] width 89 height 17
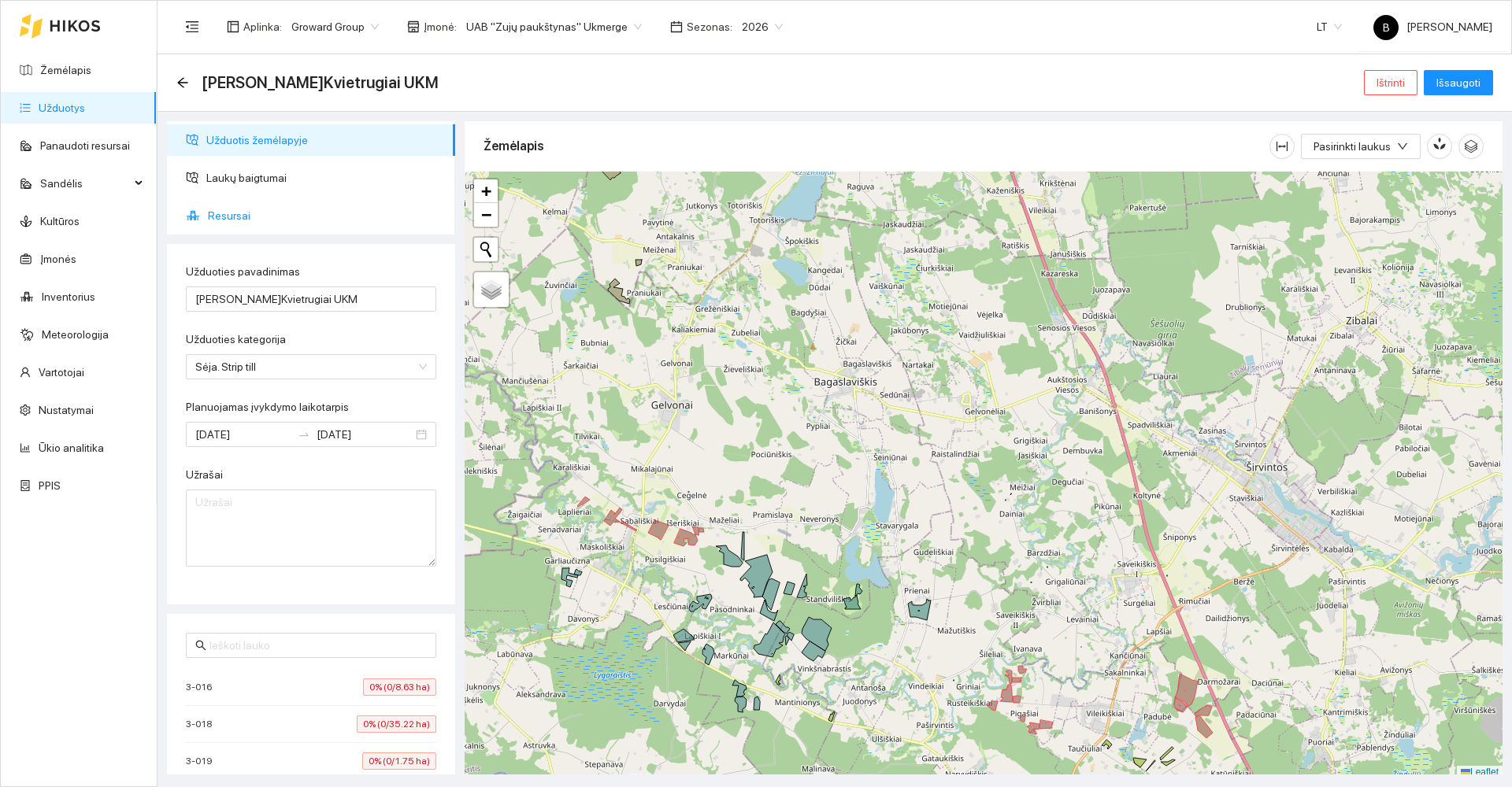
click at [223, 218] on span "Resursai" at bounding box center [325, 215] width 235 height 32
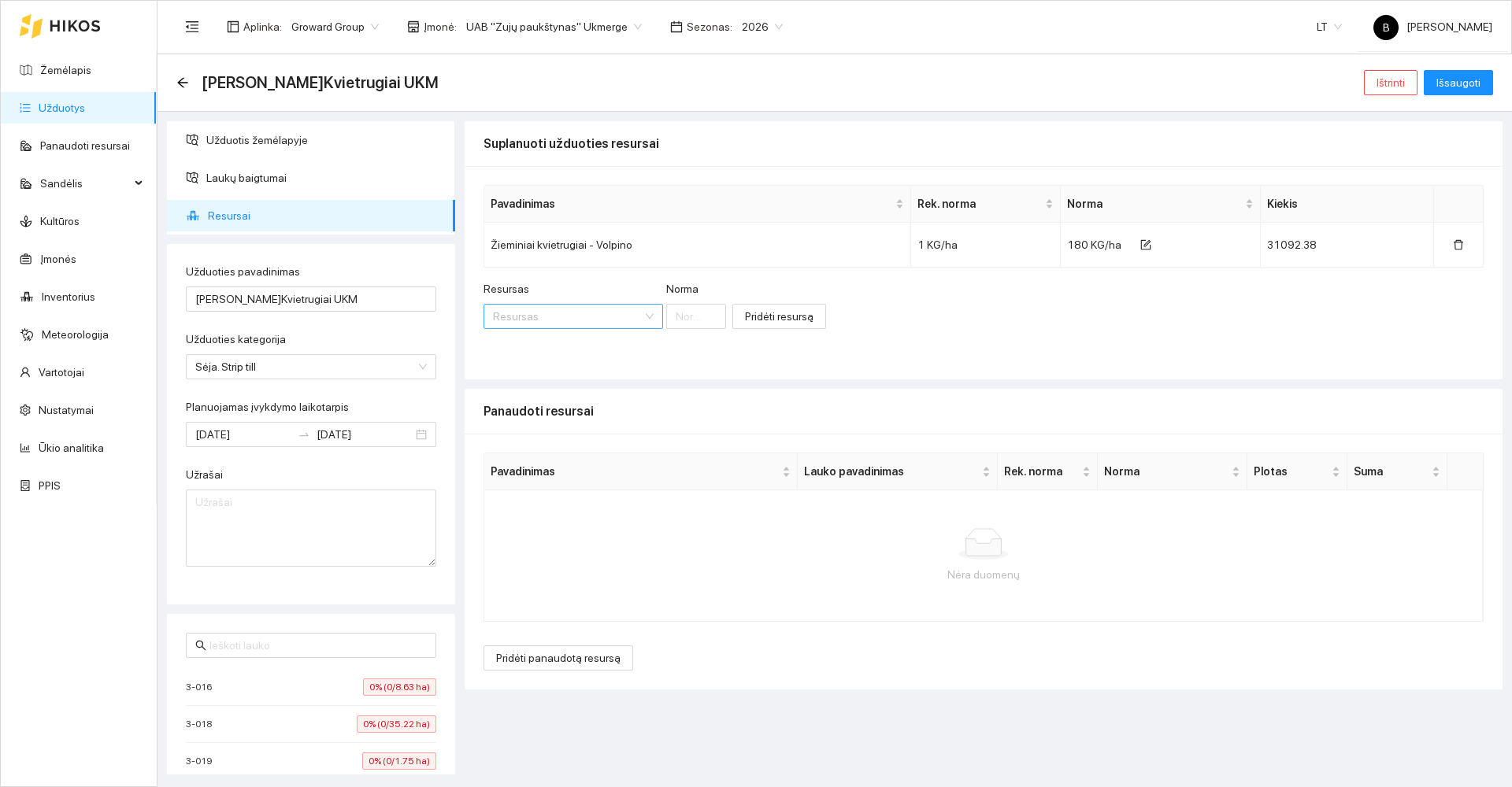
click at [573, 319] on input "Resursas" at bounding box center [568, 316] width 150 height 24
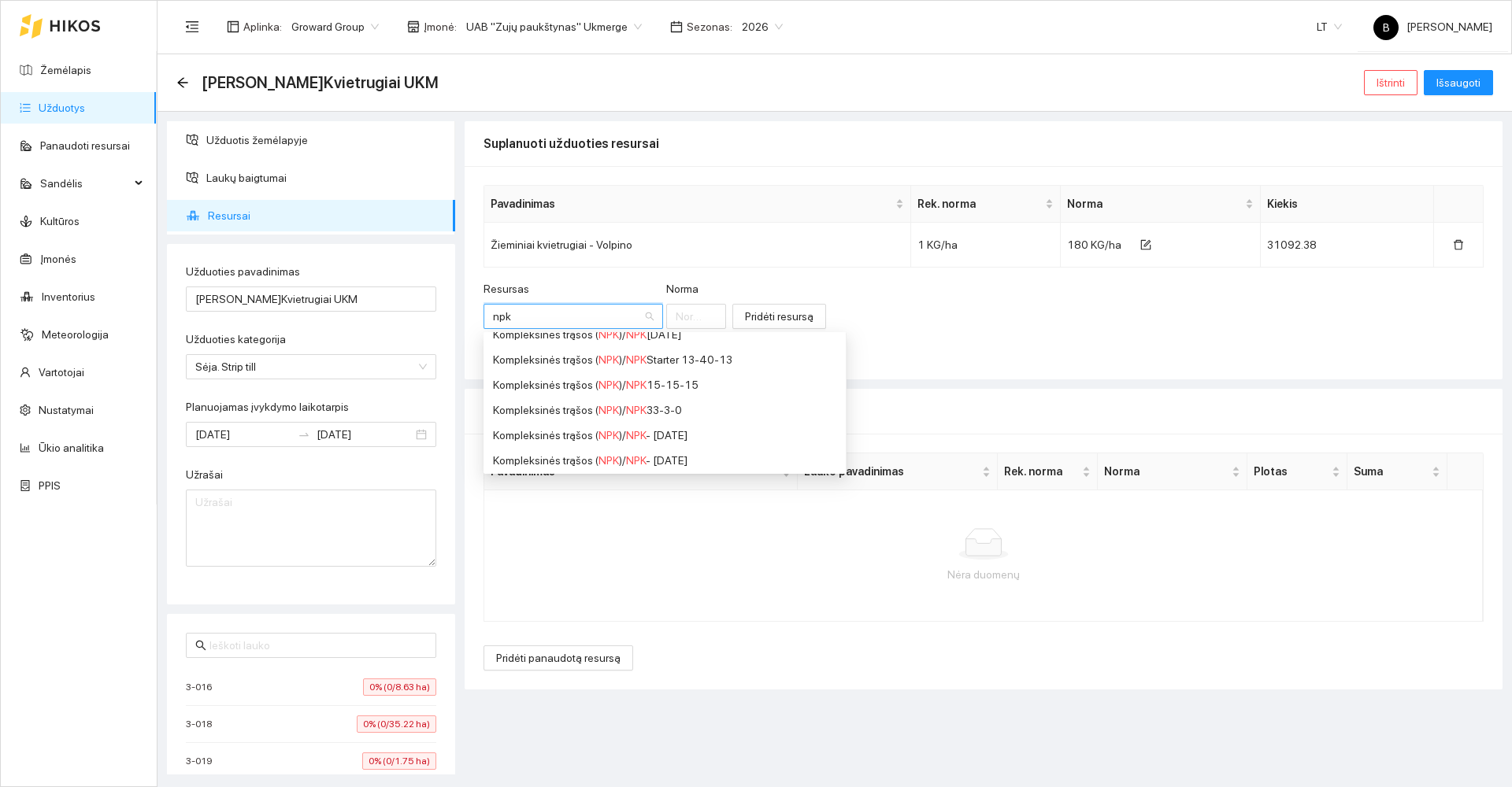
scroll to position [787, 0]
type input "npk"
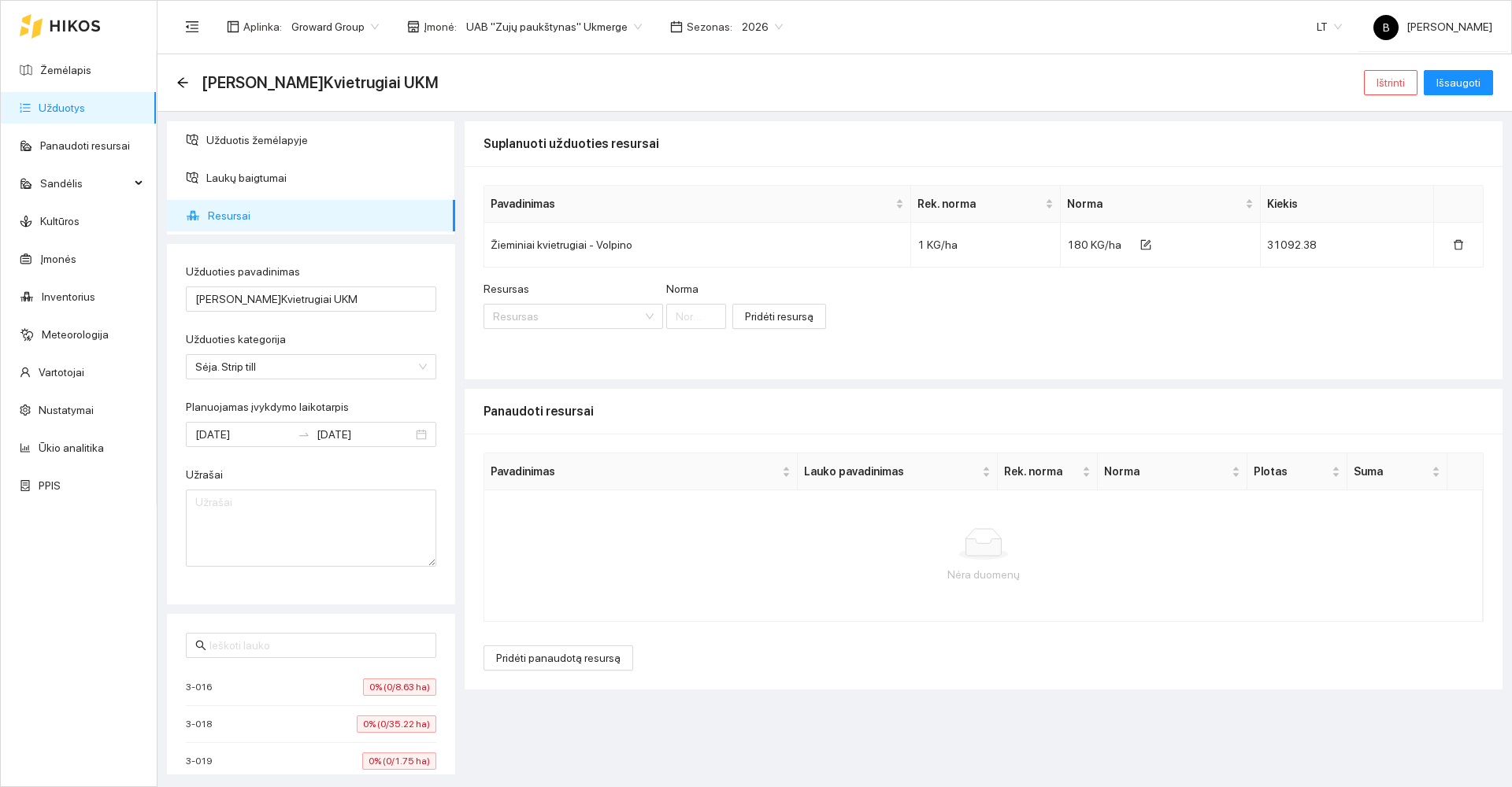
scroll to position [0, 0]
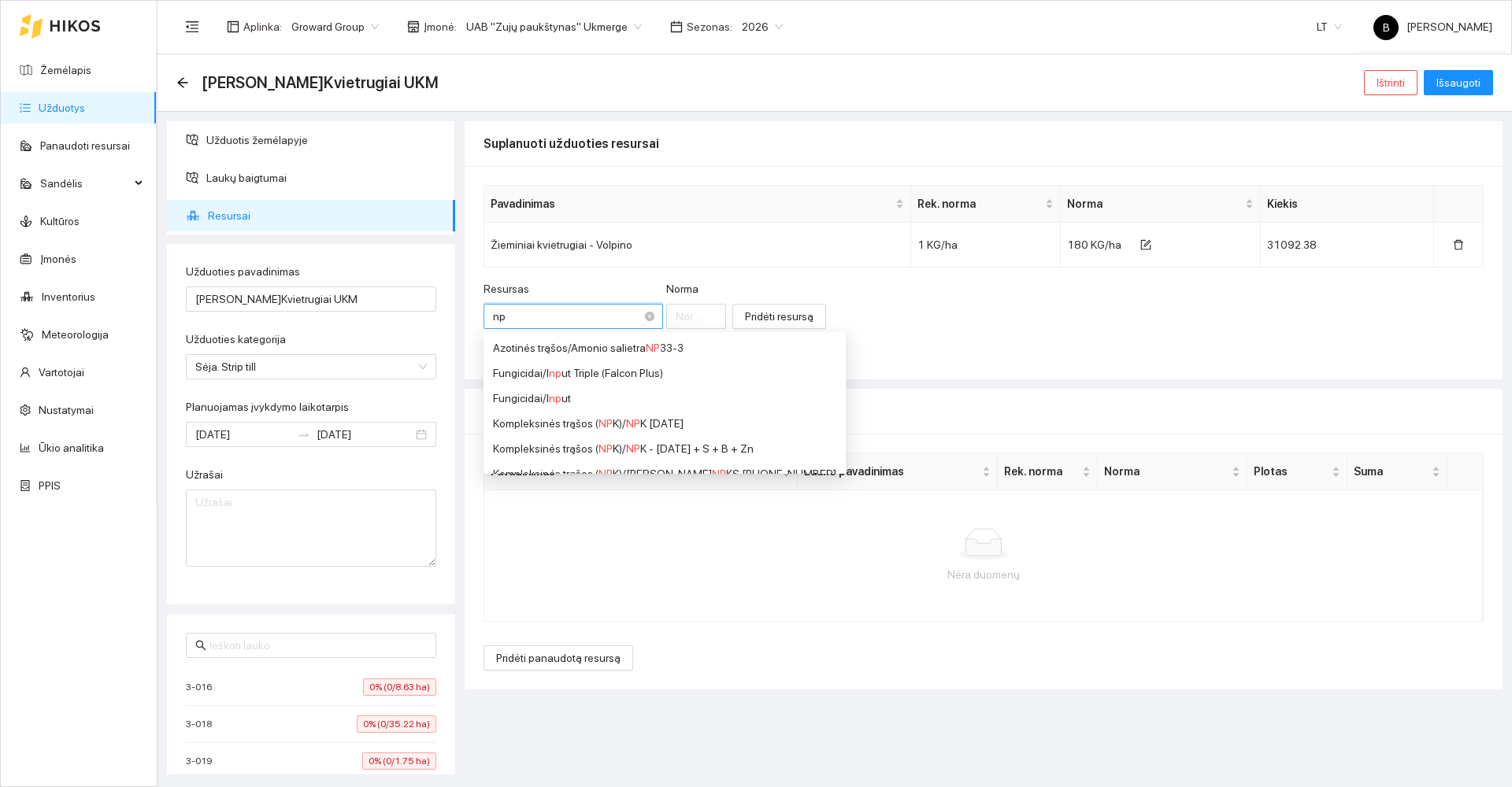
type input "npk"
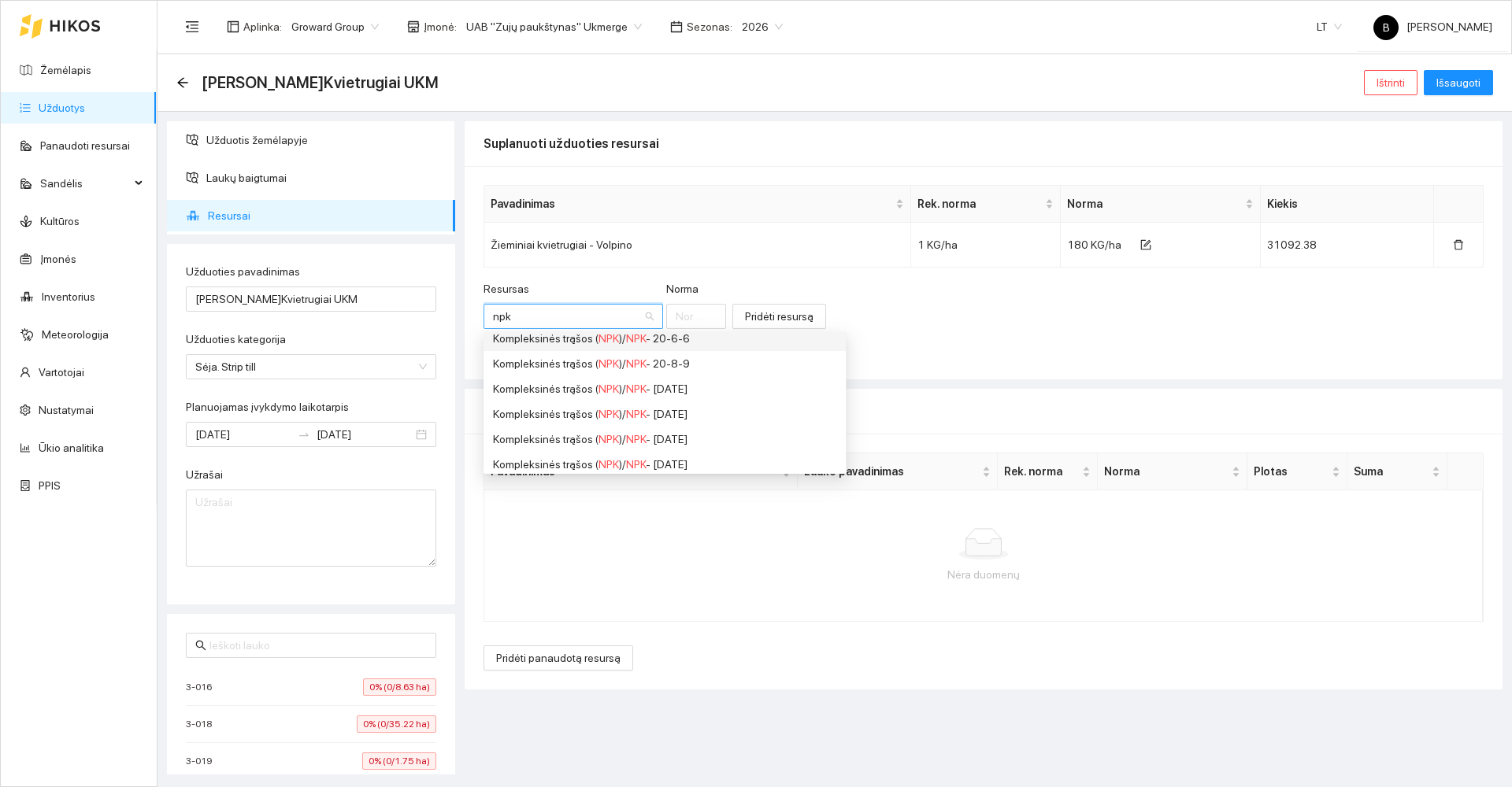
scroll to position [1020, 0]
click at [683, 412] on div "Kompleksinės trąšos ( NPK ) / NPK - 10-26-26" at bounding box center [664, 411] width 343 height 17
type input "1"
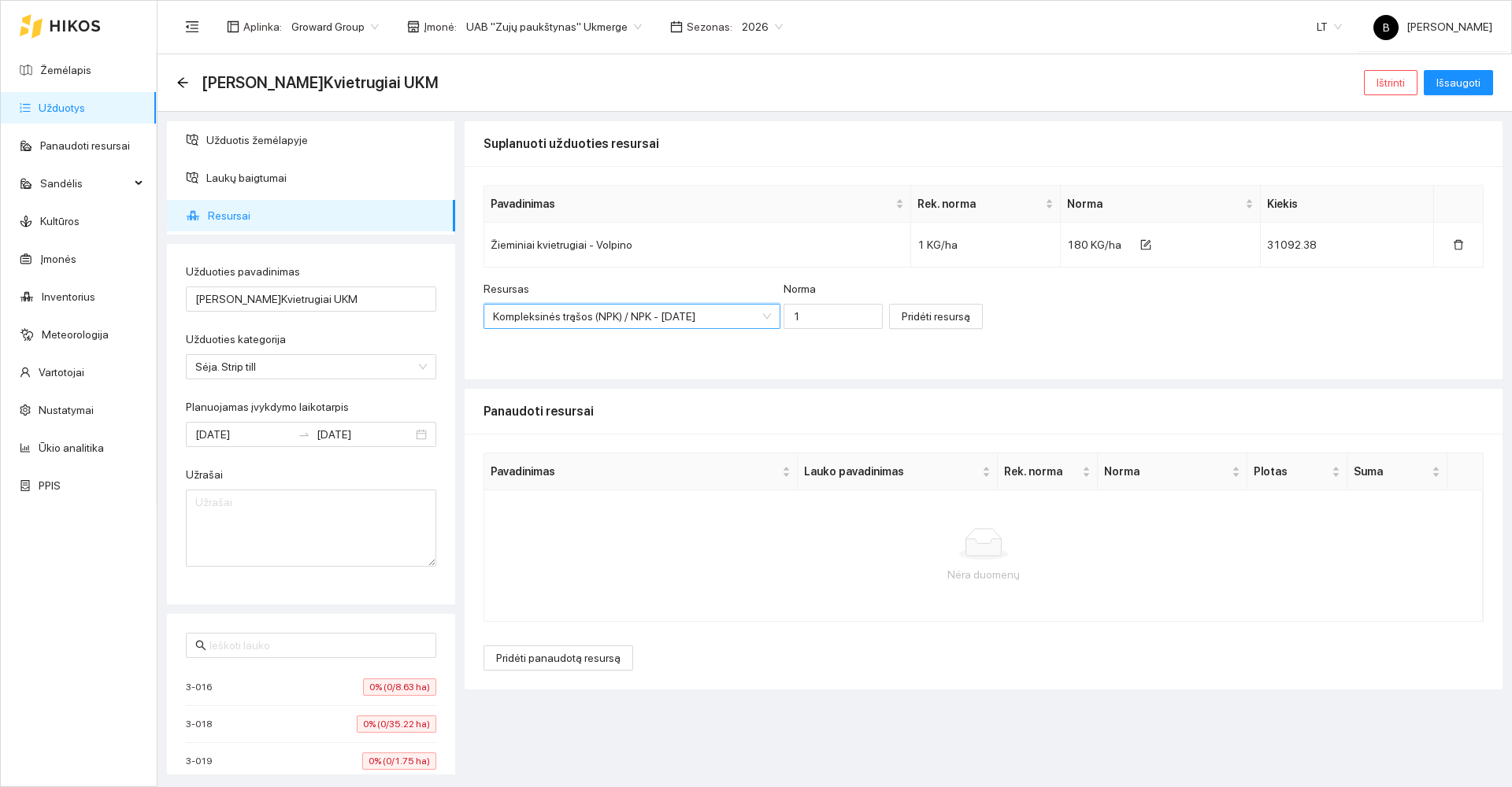
scroll to position [0, 0]
click at [809, 315] on input "1" at bounding box center [833, 316] width 99 height 25
type input "50"
click at [915, 321] on span "Pridėti resursą" at bounding box center [936, 316] width 68 height 17
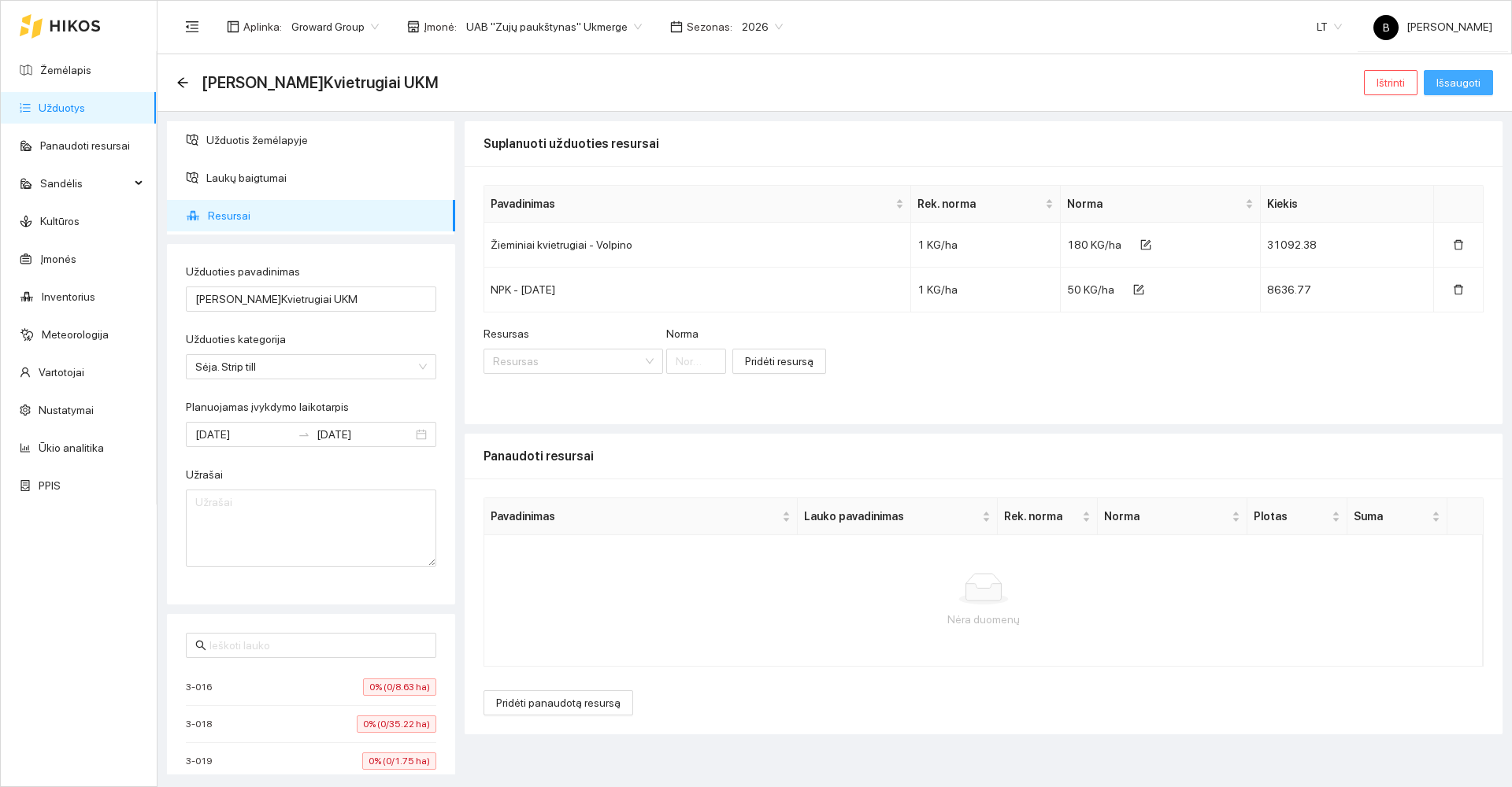
click at [1456, 81] on span "Išsaugoti" at bounding box center [1459, 82] width 44 height 17
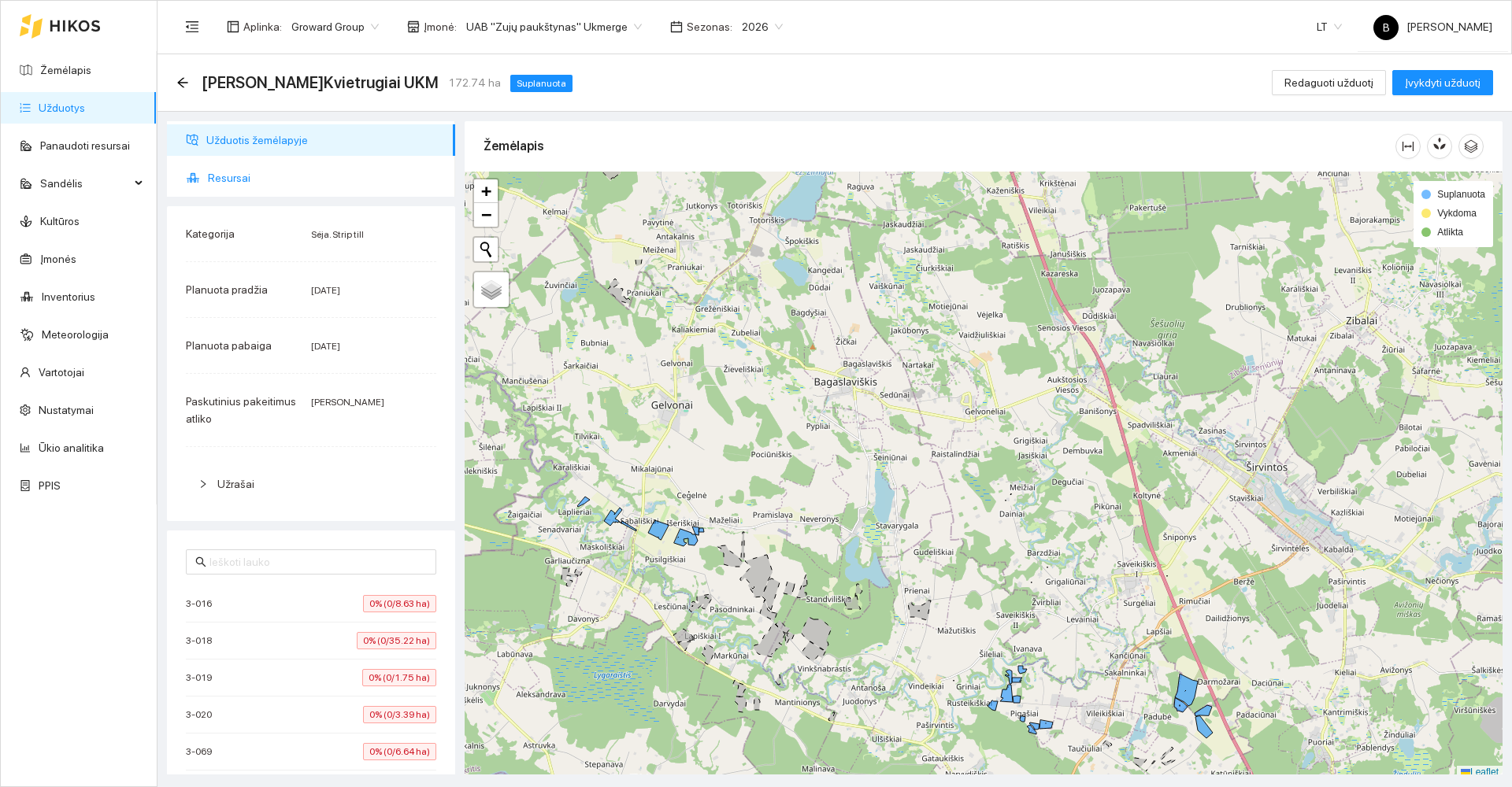
click at [227, 177] on span "Resursai" at bounding box center [325, 178] width 235 height 32
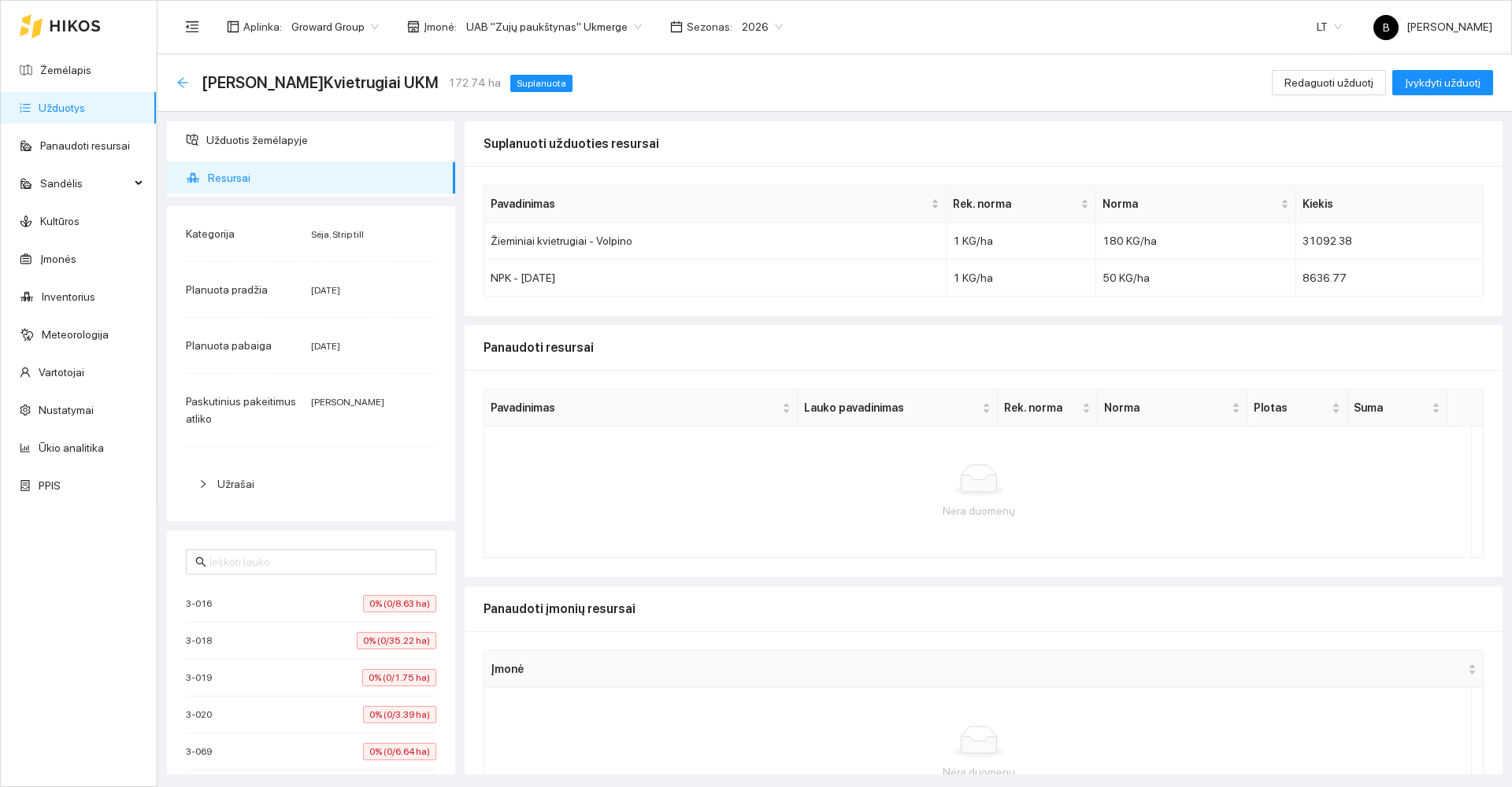
click at [179, 77] on icon "arrow-left" at bounding box center [182, 82] width 12 height 12
